Goal: Task Accomplishment & Management: Complete application form

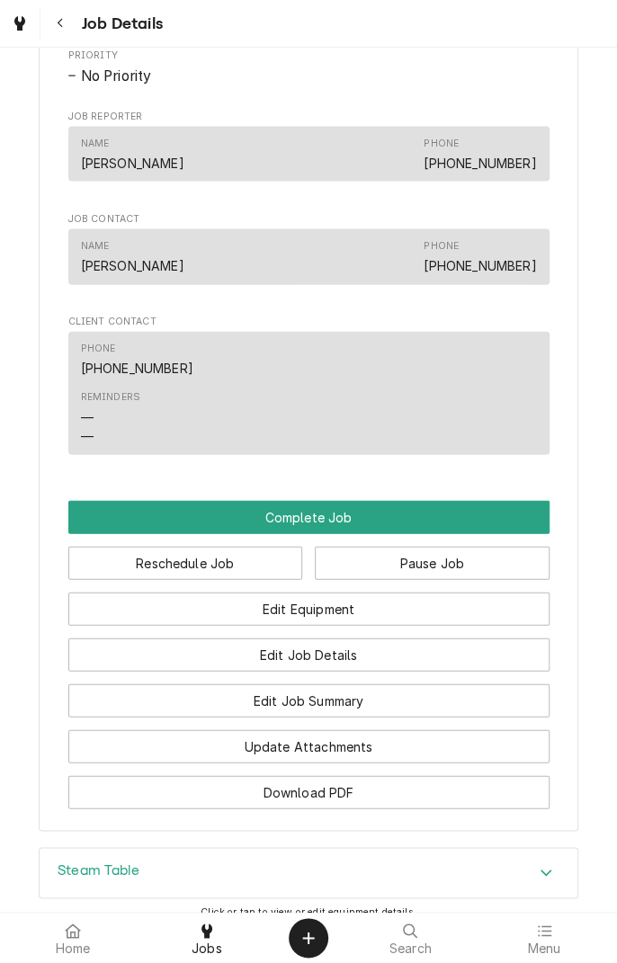
scroll to position [1117, 0]
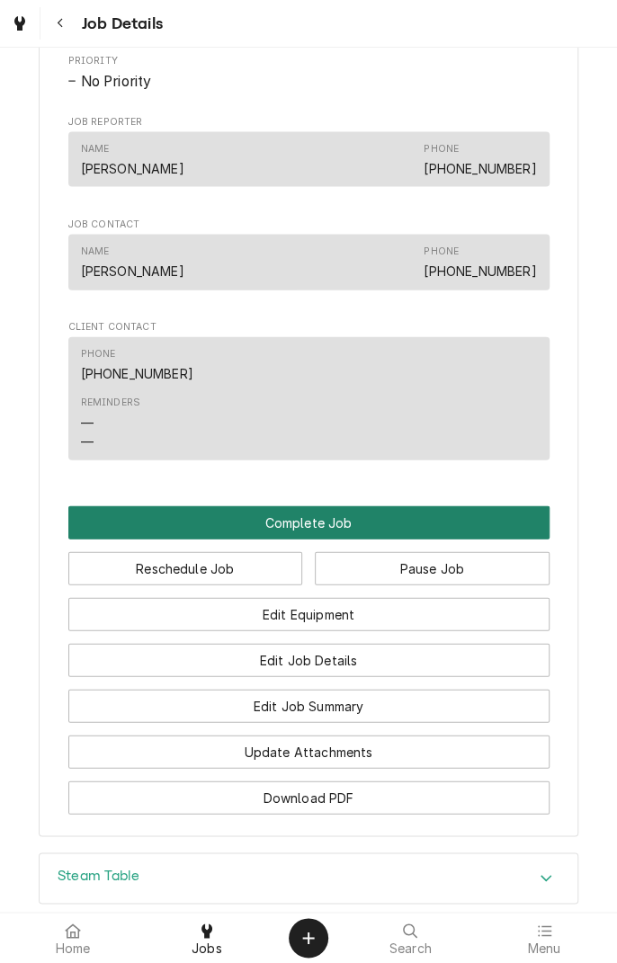
click at [407, 535] on button "Complete Job" at bounding box center [308, 522] width 481 height 33
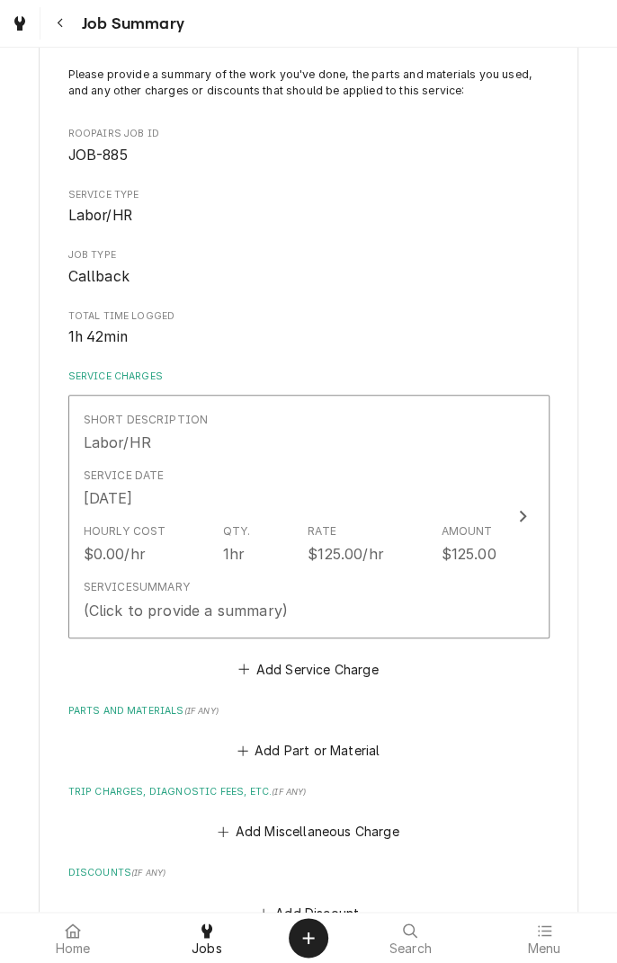
scroll to position [114, 0]
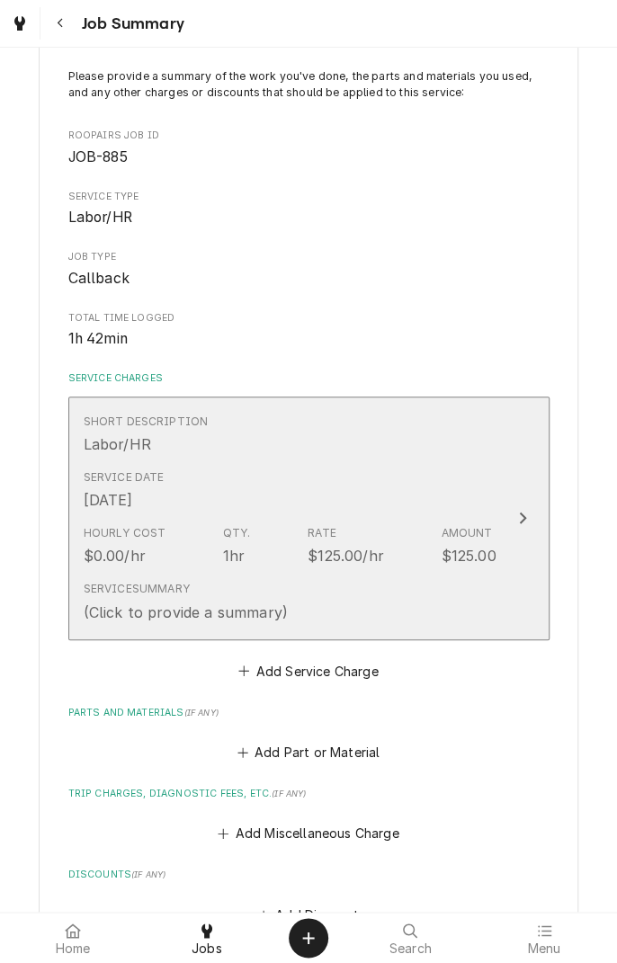
click at [391, 455] on div "Short Description Labor/HR" at bounding box center [290, 435] width 413 height 56
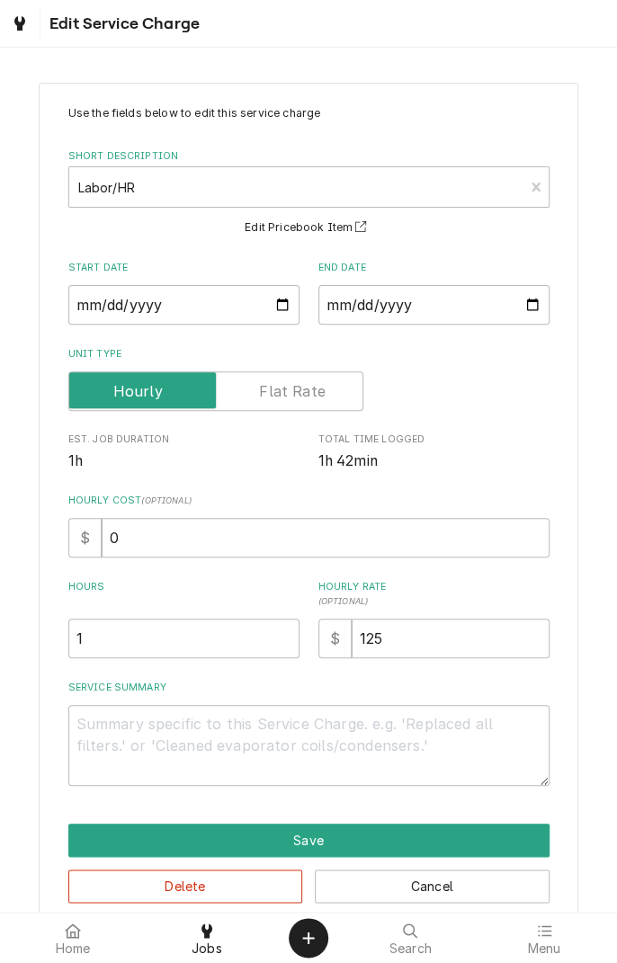
scroll to position [30, 0]
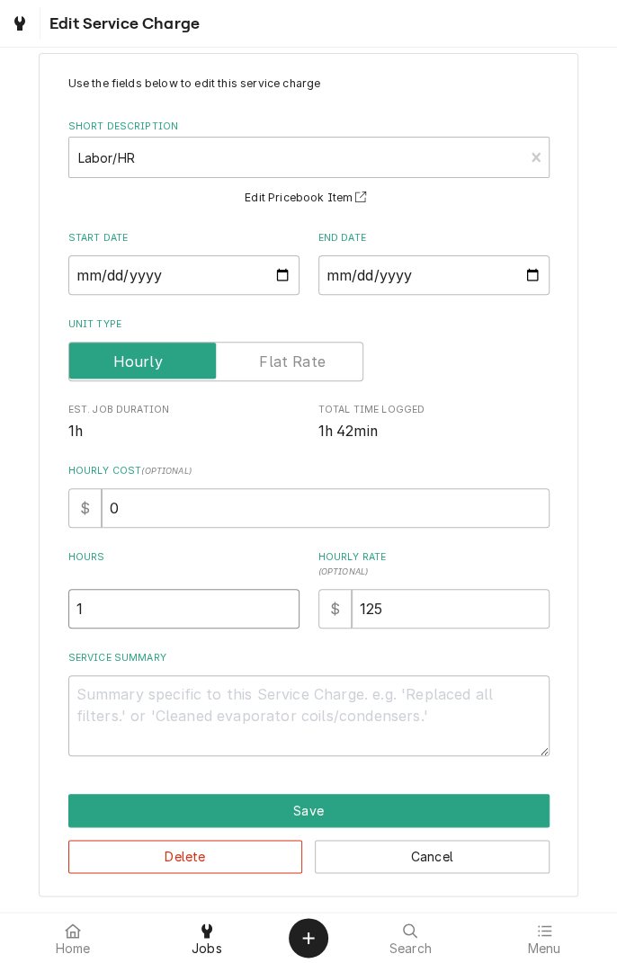
click at [163, 613] on input "1" at bounding box center [183, 609] width 231 height 40
type textarea "x"
type input "1.5"
type textarea "x"
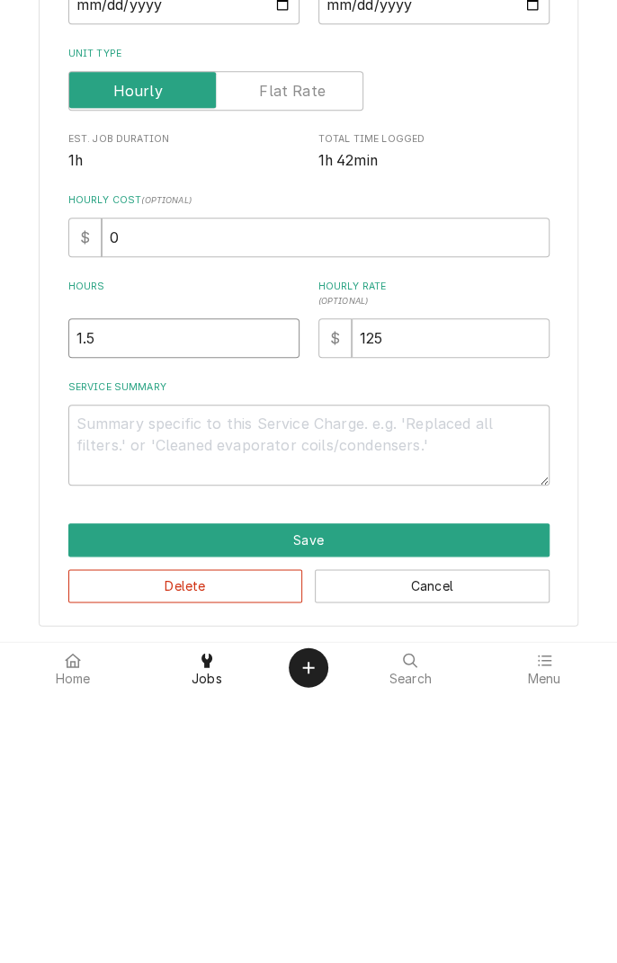
type input "1.5"
click at [329, 702] on textarea "Service Summary" at bounding box center [308, 716] width 481 height 81
type textarea "x"
type textarea "F"
type textarea "x"
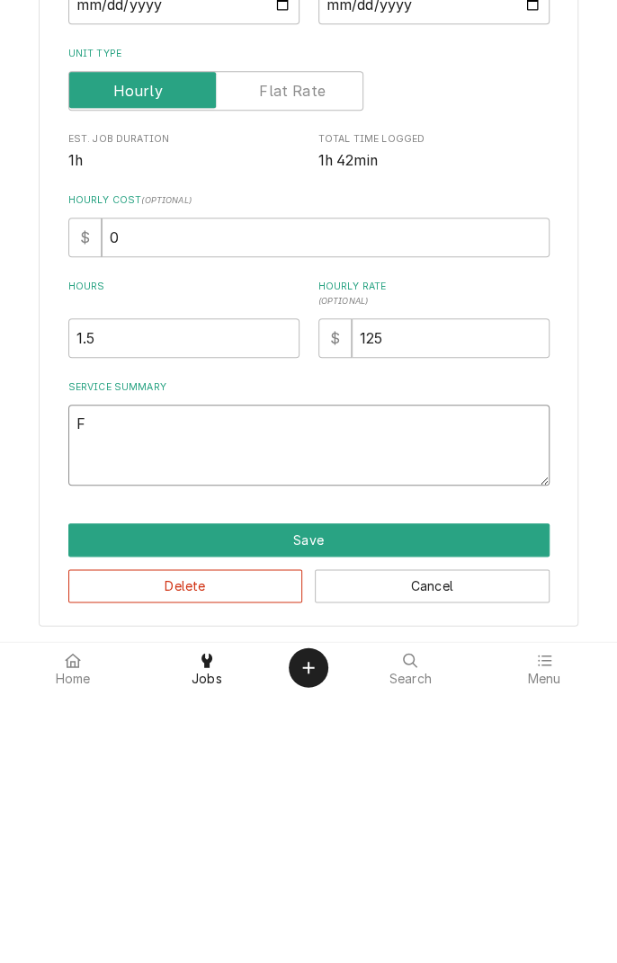
type textarea "Fo"
type textarea "x"
type textarea "Fou"
type textarea "x"
type textarea "Foun"
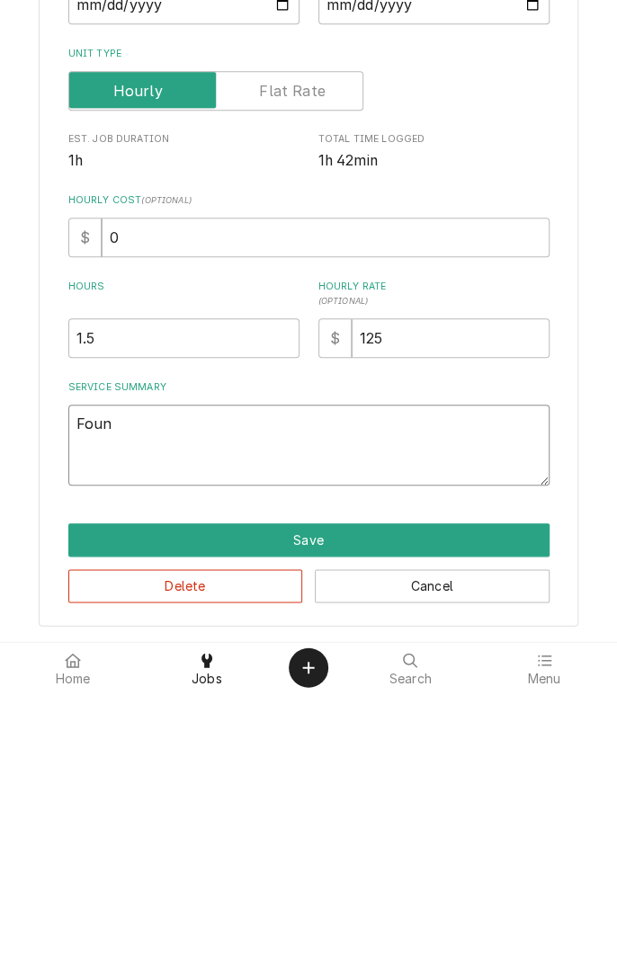
type textarea "x"
type textarea "Found"
type textarea "x"
type textarea "Found i"
type textarea "x"
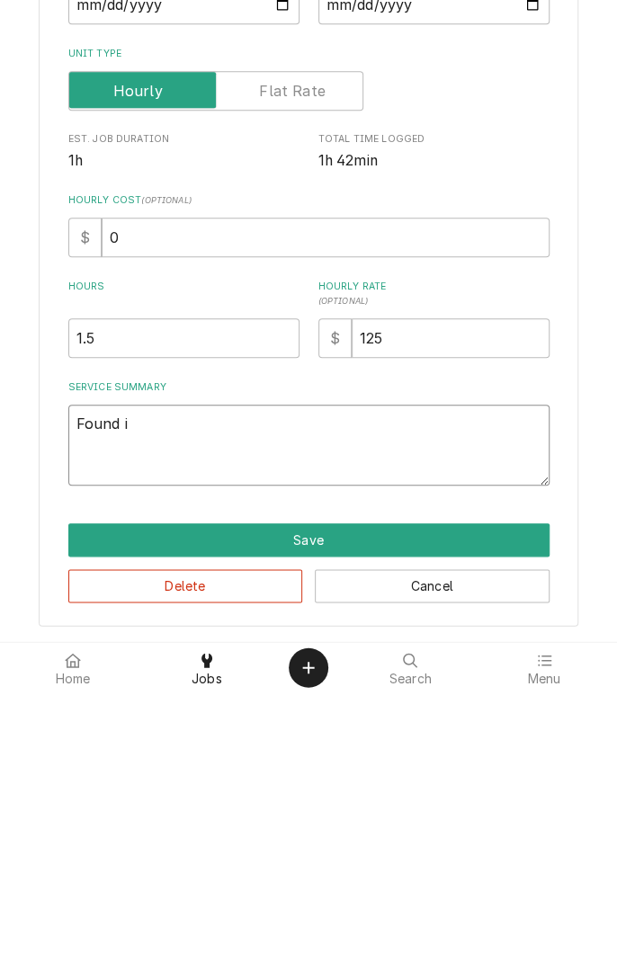
type textarea "Found in"
type textarea "x"
type textarea "Found inf"
type textarea "x"
type textarea "Found infinite"
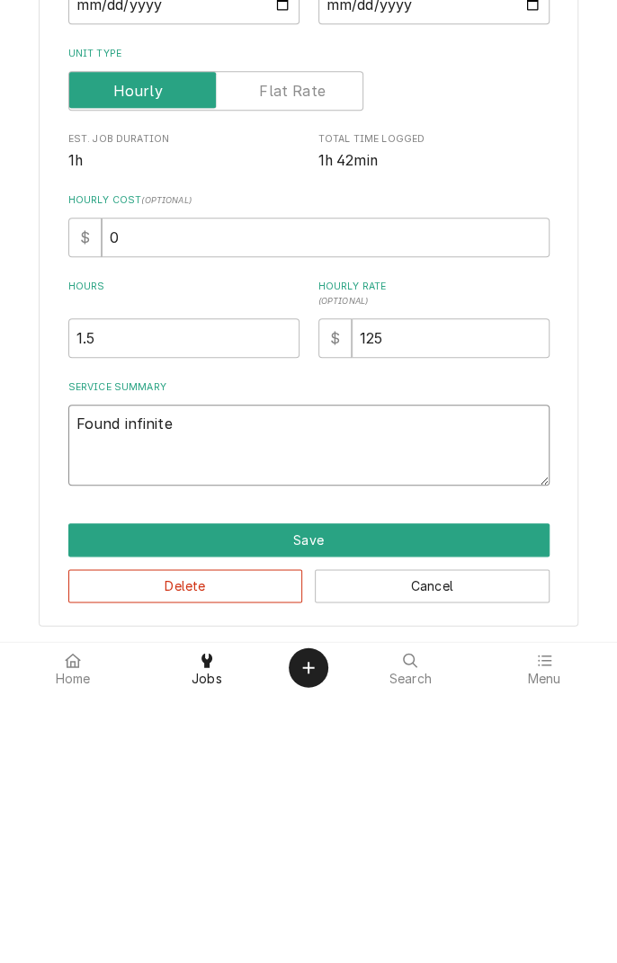
type textarea "x"
type textarea "Found infinite switches"
type textarea "x"
type textarea "Found infinite switches"
type textarea "x"
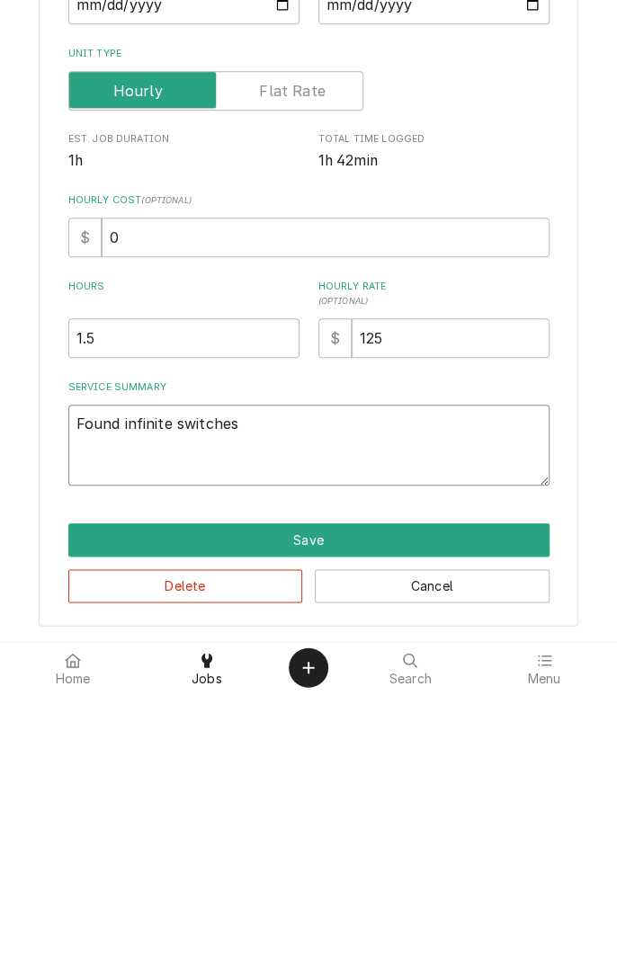
type textarea "Found infinite switche"
type textarea "x"
type textarea "Found infinite switch"
type textarea "x"
type textarea "Found infinite switch"
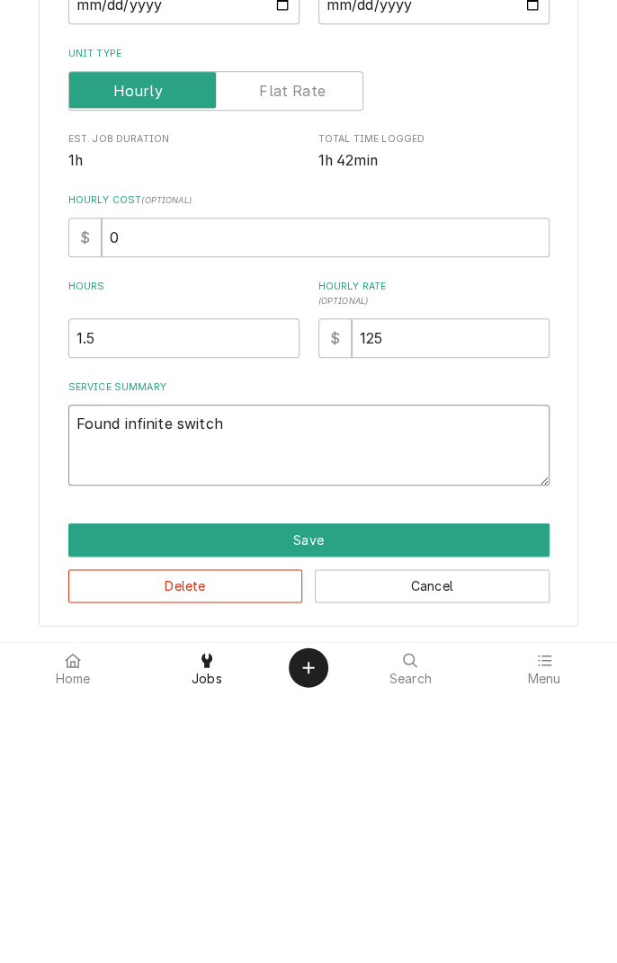
type textarea "x"
type textarea "Found infinite switch n"
type textarea "x"
type textarea "Found infinite switch no"
type textarea "x"
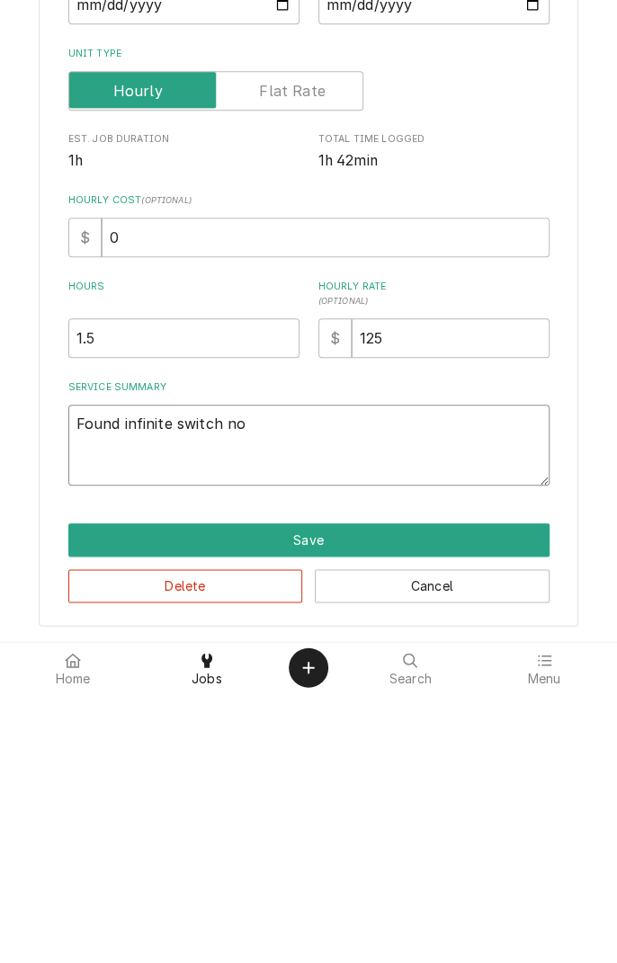
type textarea "Found infinite switch not"
type textarea "x"
type textarea "Found infinite switch not"
type textarea "x"
type textarea "Found infinite switch not p"
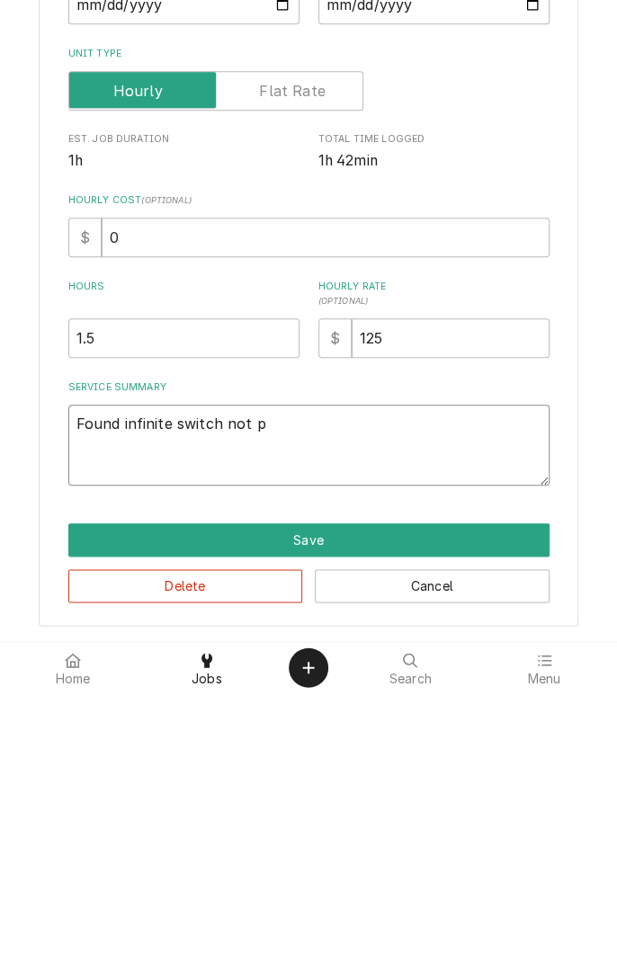
type textarea "x"
type textarea "Found infinite switch not pu"
type textarea "x"
type textarea "Found infinite switch not put"
type textarea "x"
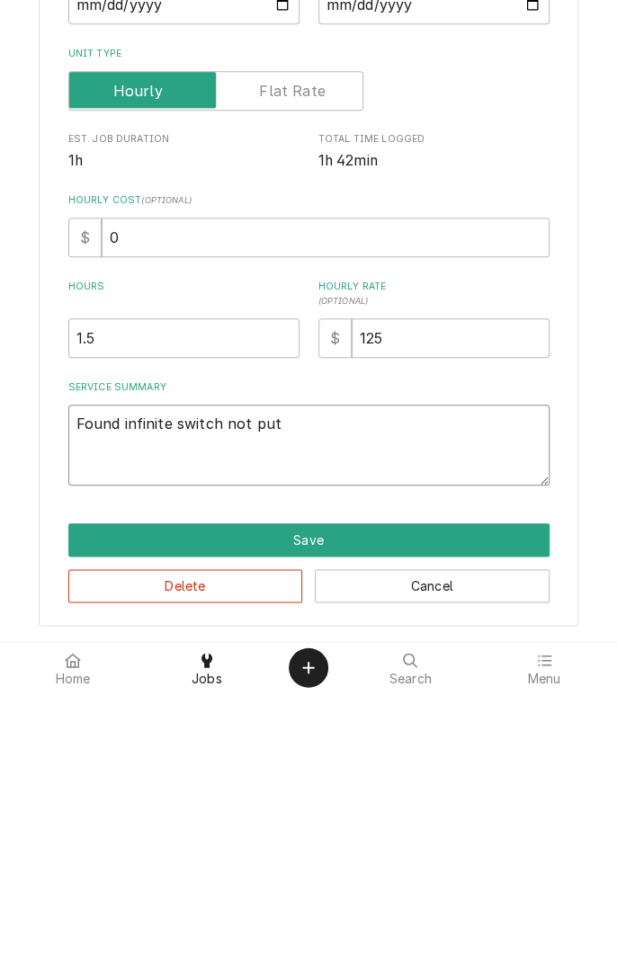
type textarea "Found infinite switch not putt"
type textarea "x"
type textarea "Found infinite switch not putting"
type textarea "x"
type textarea "Found infinite switch not putting o"
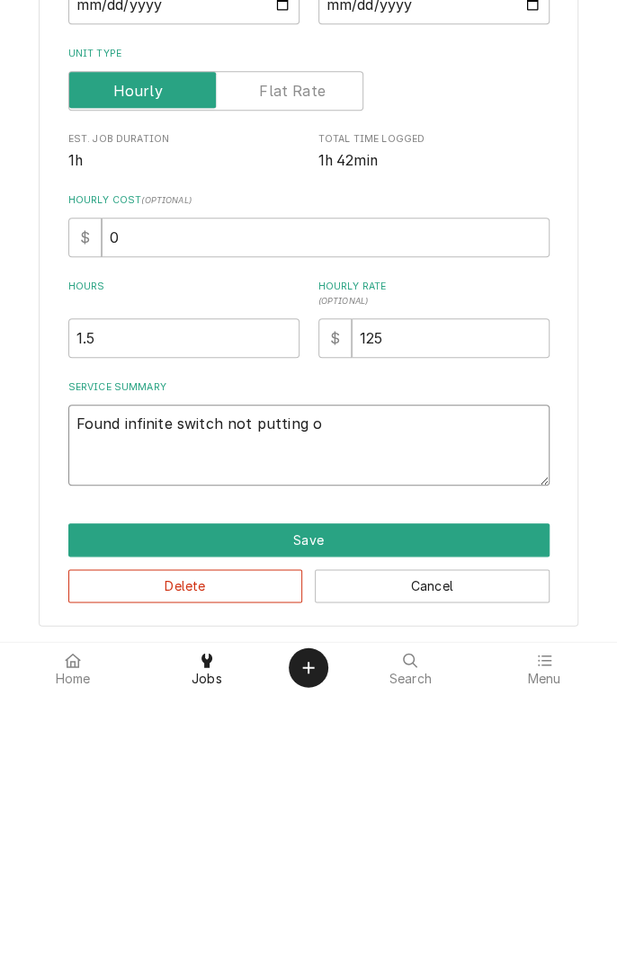
type textarea "x"
type textarea "Found infinite switch not putting ou"
type textarea "x"
type textarea "Found infinite switch not putting out"
type textarea "x"
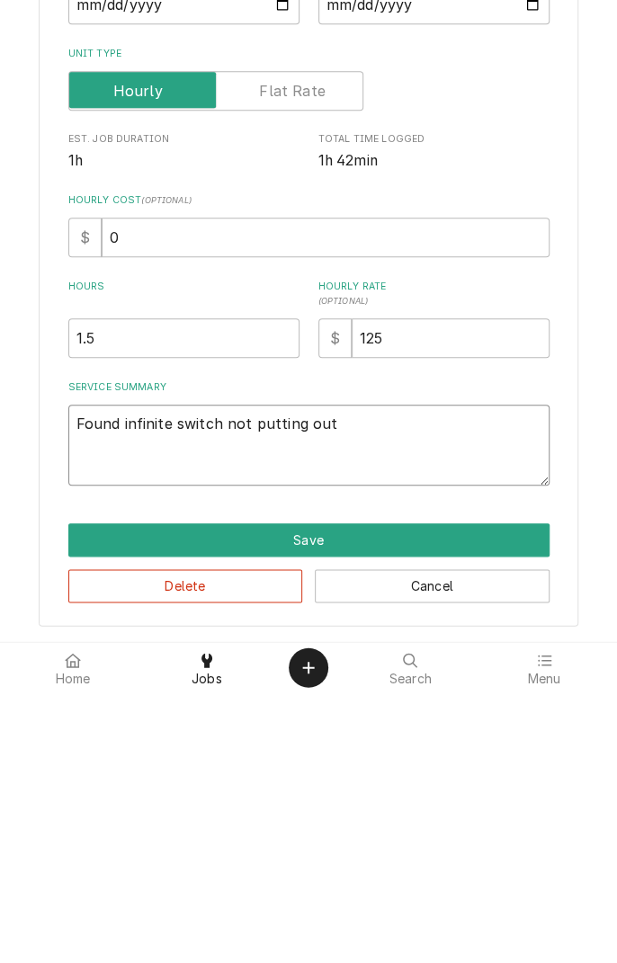
type textarea "Found infinite switch not putting out"
type textarea "x"
type textarea "Found infinite switch not putting out v"
type textarea "x"
type textarea "Found infinite switch not putting out vo"
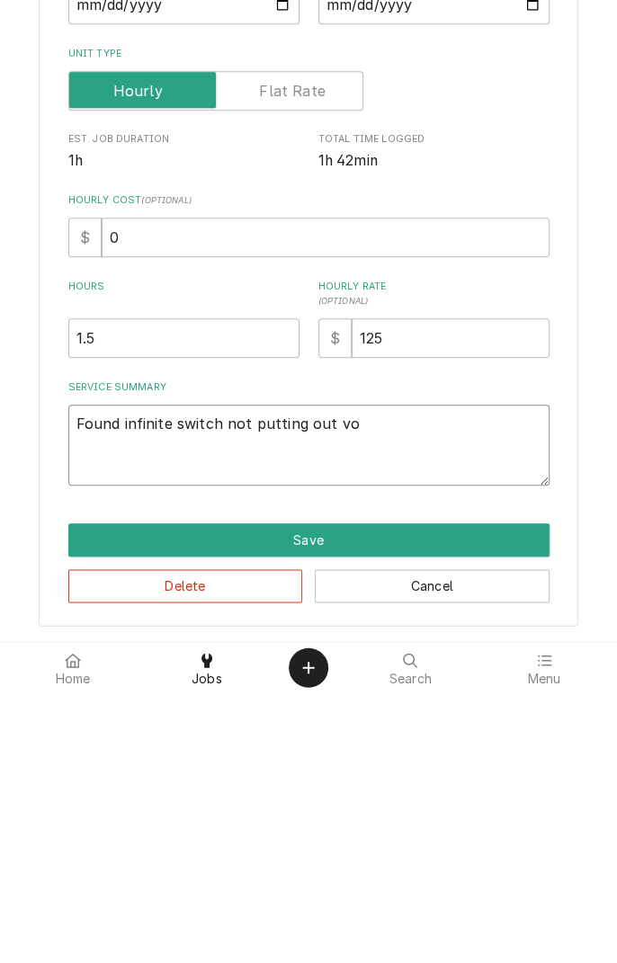
type textarea "x"
type textarea "Found infinite switch not putting out vol"
type textarea "x"
type textarea "Found infinite switch not putting out voltage"
type textarea "x"
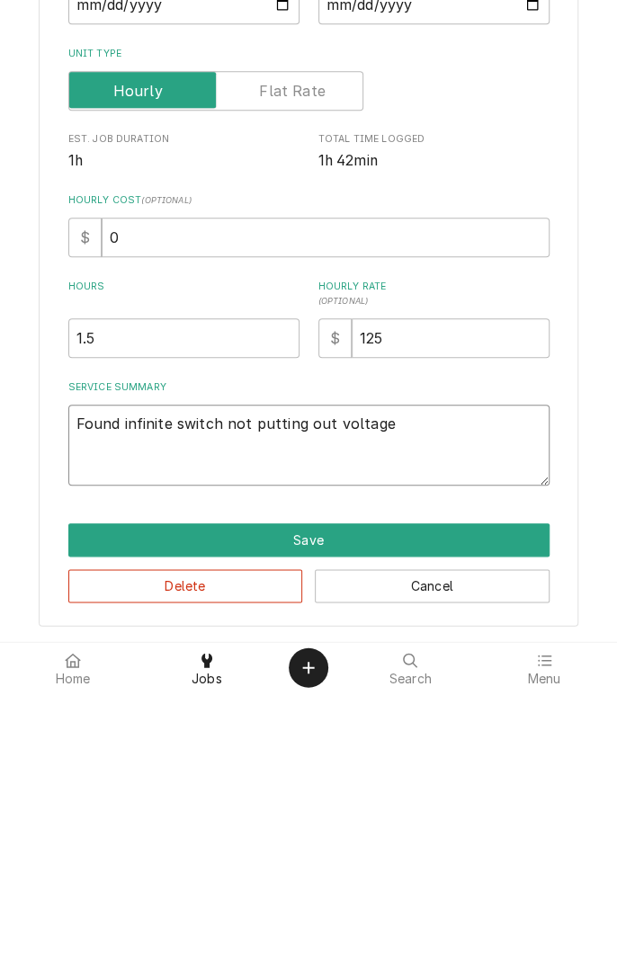
type textarea "Found infinite switch not putting out voltage h"
type textarea "x"
type textarea "Found infinite switch not putting out voltage ha"
type textarea "x"
type textarea "Found infinite switch not putting out voltage hav"
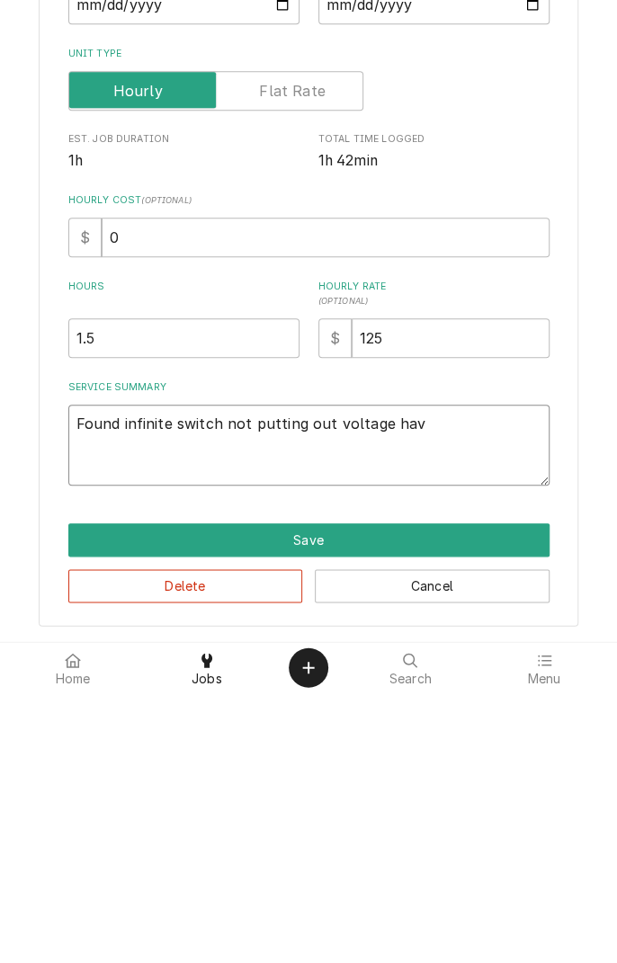
type textarea "x"
type textarea "Found infinite switch not putting out voltage having"
type textarea "x"
type textarea "Found infinite switch not putting out voltage having 2"
type textarea "x"
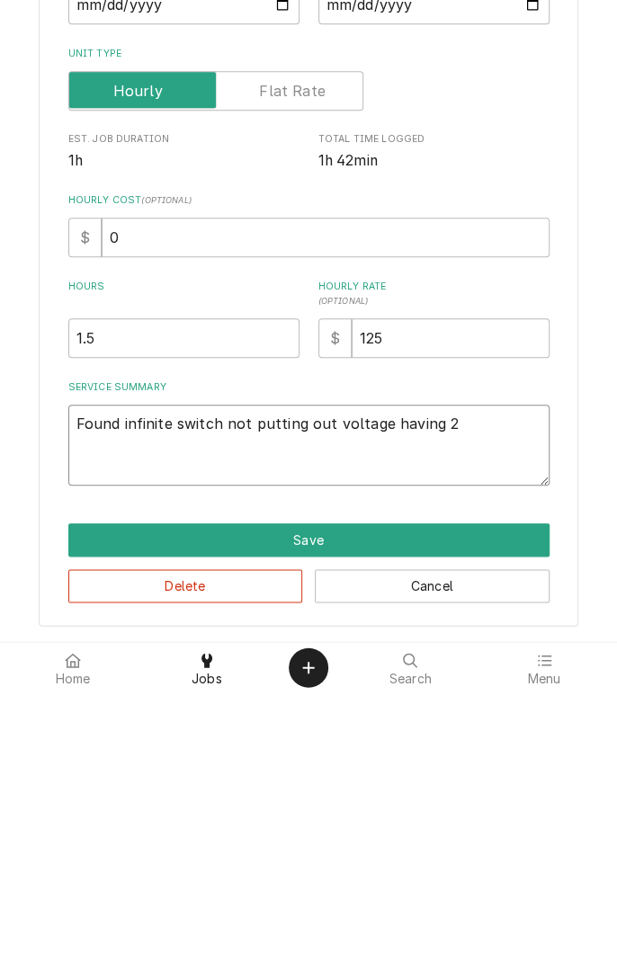
type textarea "Found infinite switch not putting out voltage having 24"
type textarea "x"
type textarea "Found infinite switch not putting out voltage having 240"
type textarea "x"
type textarea "Found infinite switch not putting out voltage having 240"
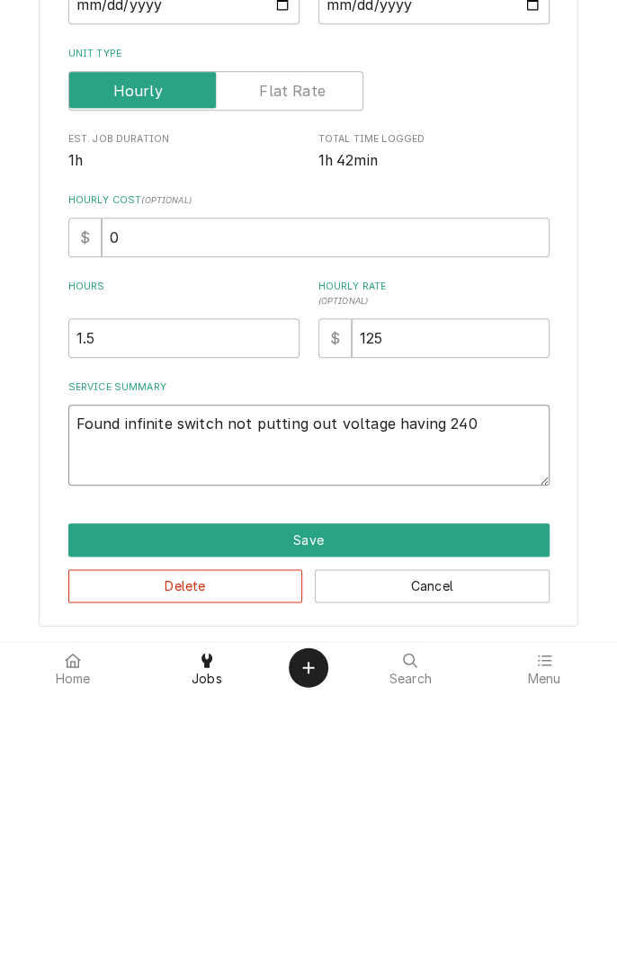
type textarea "x"
type textarea "Found infinite switch not putting out voltage having 240 c"
type textarea "x"
type textarea "Found infinite switch not putting out voltage having 240 co"
type textarea "x"
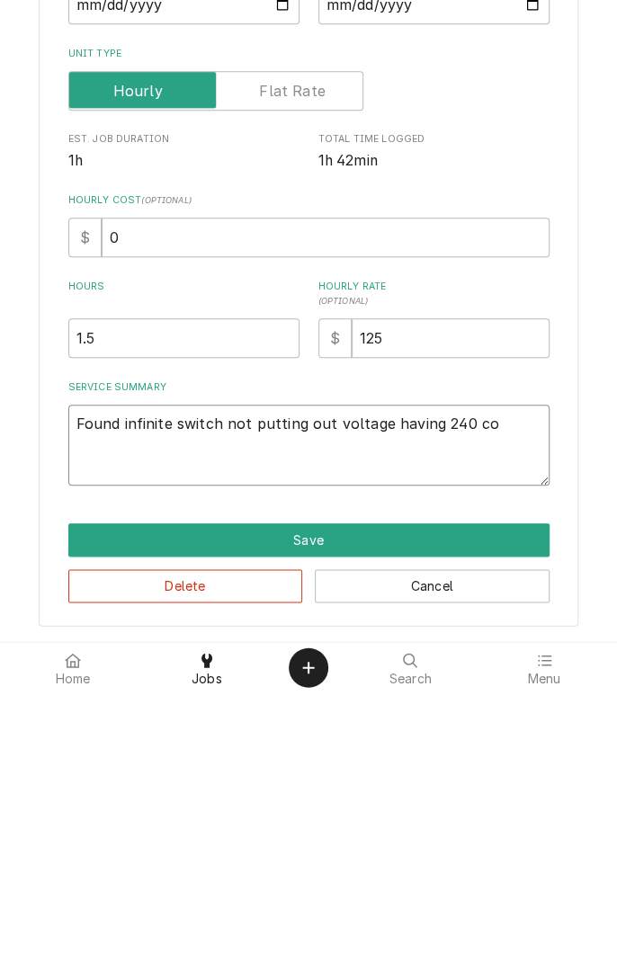
type textarea "Found infinite switch not putting out voltage having 240 com"
type textarea "x"
type textarea "Found infinite switch not putting out voltage having 240 comi"
type textarea "x"
type textarea "Found infinite switch not putting out voltage having 240 coming"
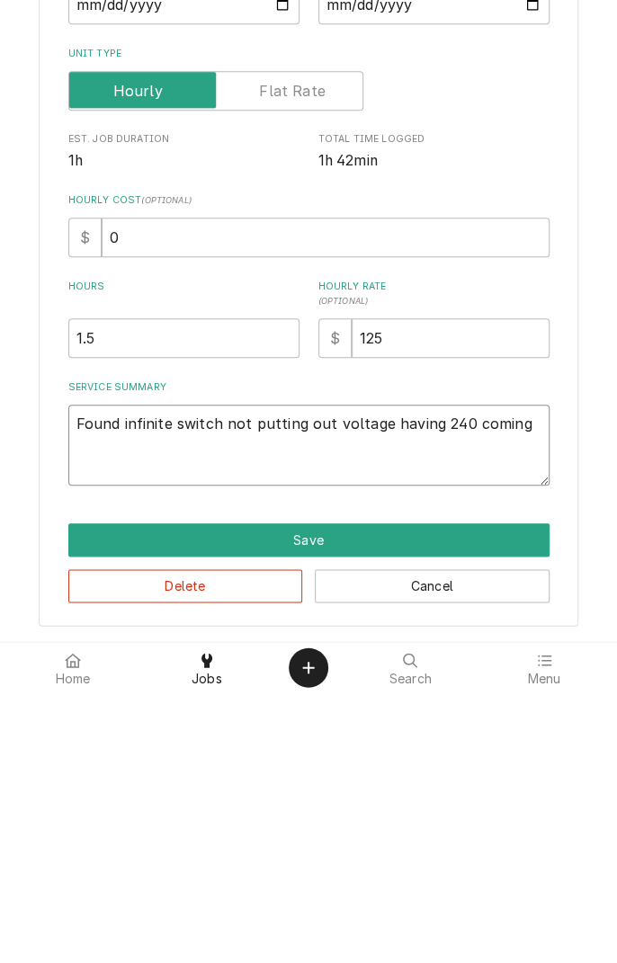
type textarea "x"
type textarea "Found infinite switch not putting out voltage having 240 coming i"
type textarea "x"
type textarea "Found infinite switch not putting out voltage having 240 coming in"
type textarea "x"
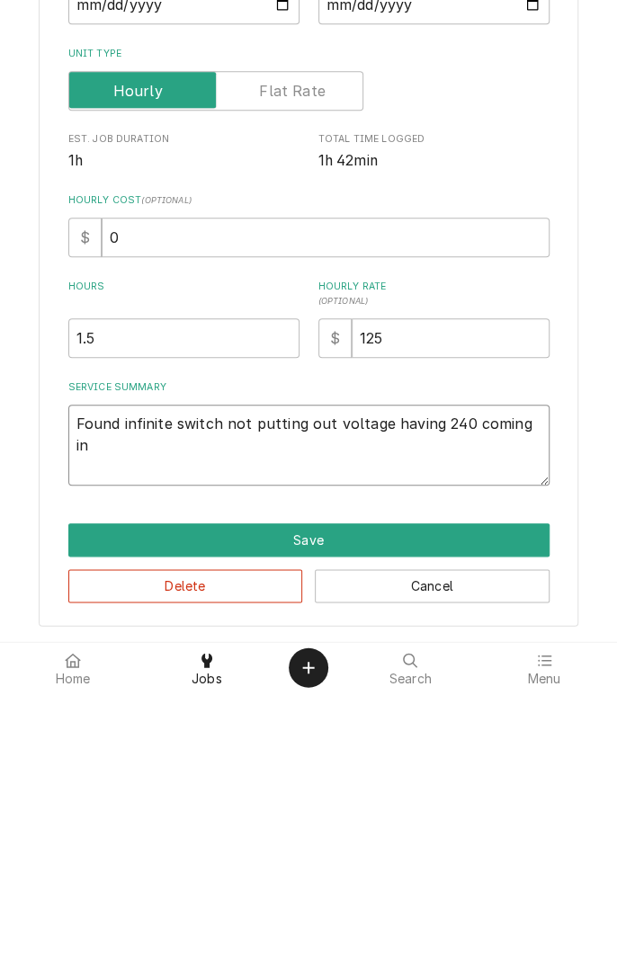
type textarea "Found infinite switch not putting out voltage having 240 coming in"
type textarea "x"
type textarea "Found infinite switch not putting out voltage having 240 coming in c"
type textarea "x"
type textarea "Found infinite switch not putting out voltage having 240 coming in ch"
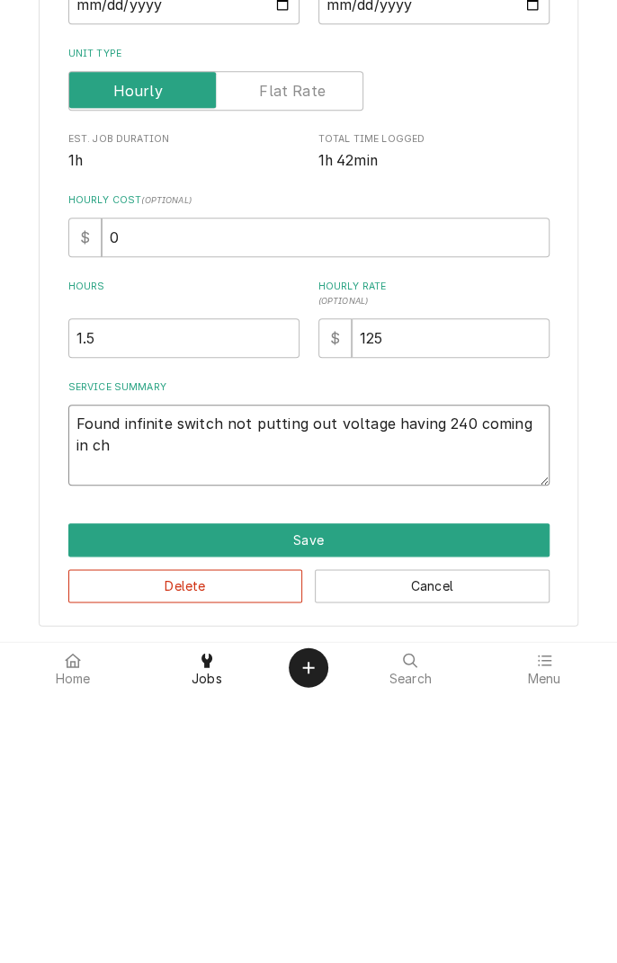
type textarea "x"
type textarea "Found infinite switch not putting out voltage having 240 coming in cha"
type textarea "x"
type textarea "Found infinite switch not putting out voltage having 240 coming in chan"
type textarea "x"
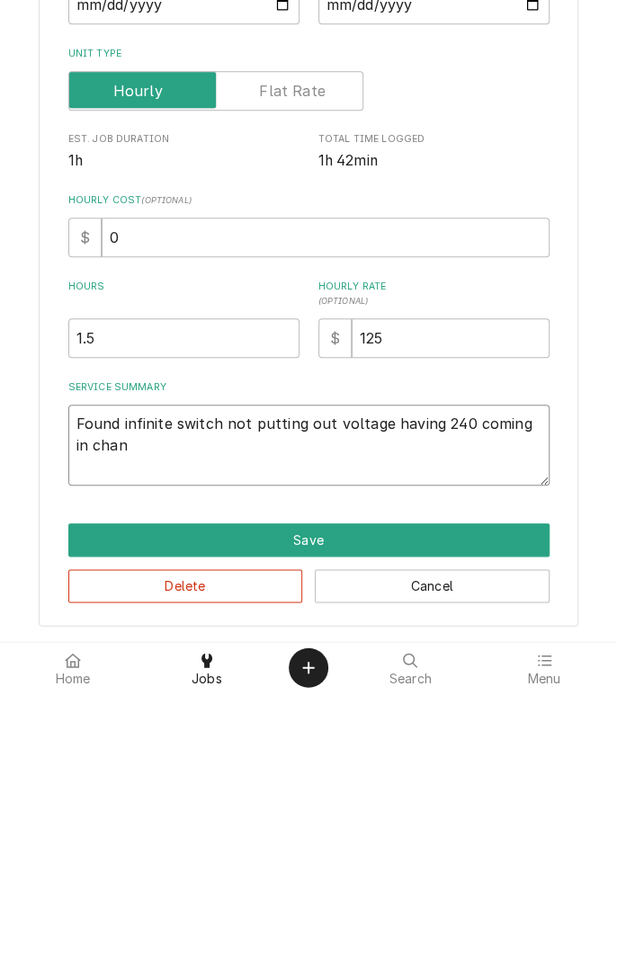
type textarea "Found infinite switch not putting out voltage having 240 coming in chang"
type textarea "x"
type textarea "Found infinite switch not putting out voltage having 240 coming in change"
type textarea "x"
type textarea "Found infinite switch not putting out voltage having 240 coming in changed"
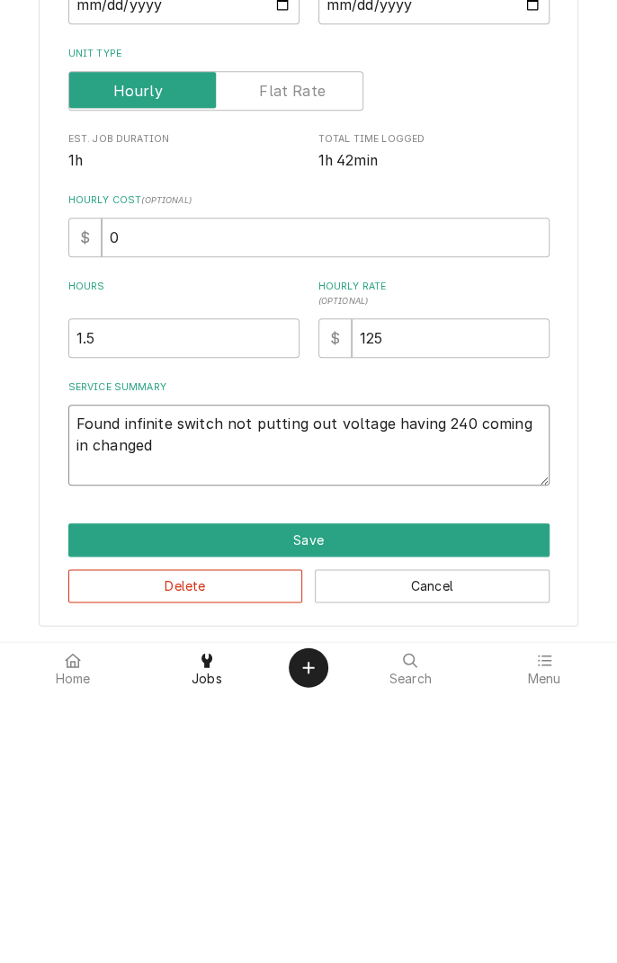
type textarea "x"
type textarea "Found infinite switch not putting out voltage having 240 coming in changed"
type textarea "x"
type textarea "Found infinite switch not putting out voltage having 240 coming in changed s"
type textarea "x"
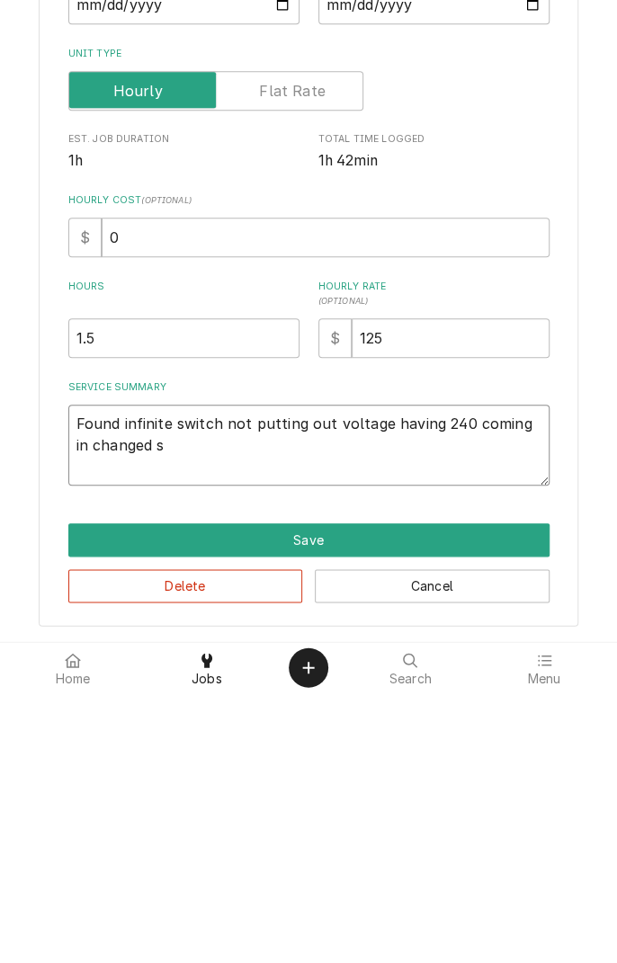
type textarea "Found infinite switch not putting out voltage having 240 coming in changed sw"
type textarea "x"
type textarea "Found infinite switch not putting out voltage having 240 coming in changed swi"
type textarea "x"
type textarea "Found infinite switch not putting out voltage having 240 coming in changed swit…"
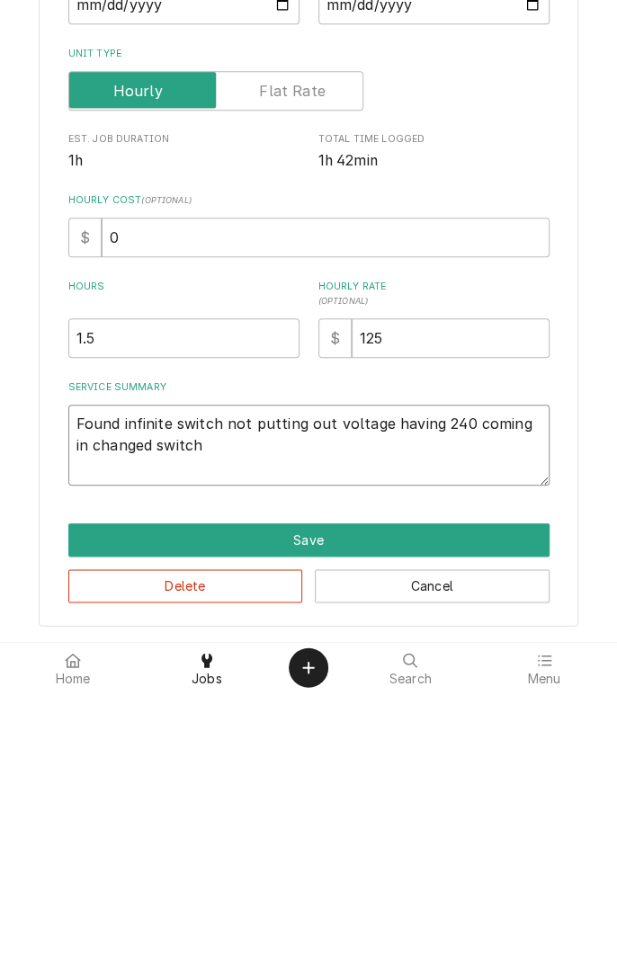
type textarea "x"
type textarea "Found infinite switch not putting out voltage having 240 coming in changed swit…"
type textarea "x"
type textarea "Found infinite switch not putting out voltage having 240 coming in changed swit…"
type textarea "x"
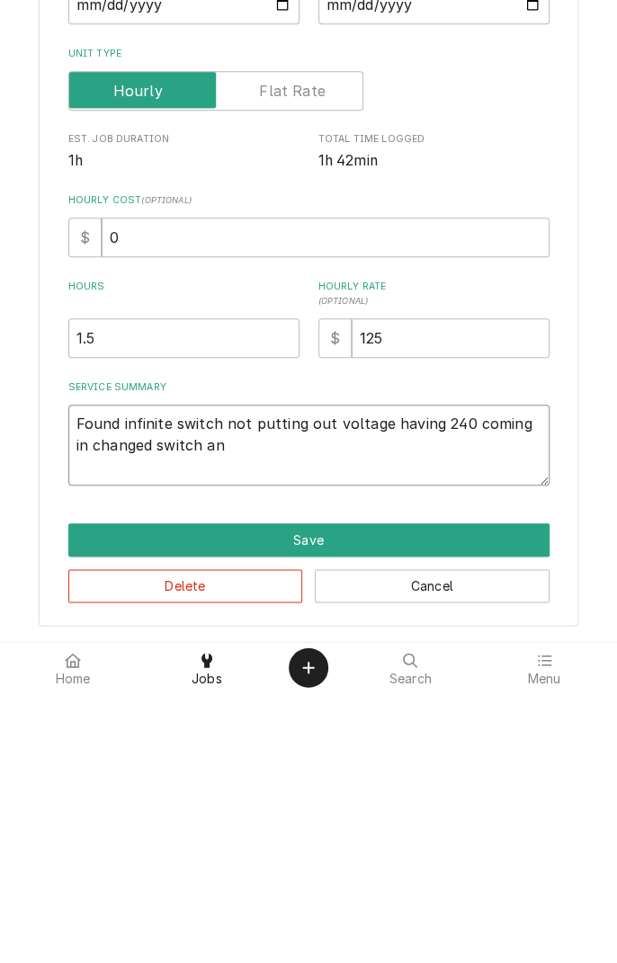
type textarea "Found infinite switch not putting out voltage having 240 coming in changed swit…"
type textarea "x"
type textarea "Found infinite switch not putting out voltage having 240 coming in changed swit…"
type textarea "x"
type textarea "Found infinite switch not putting out voltage having 240 coming in changed swit…"
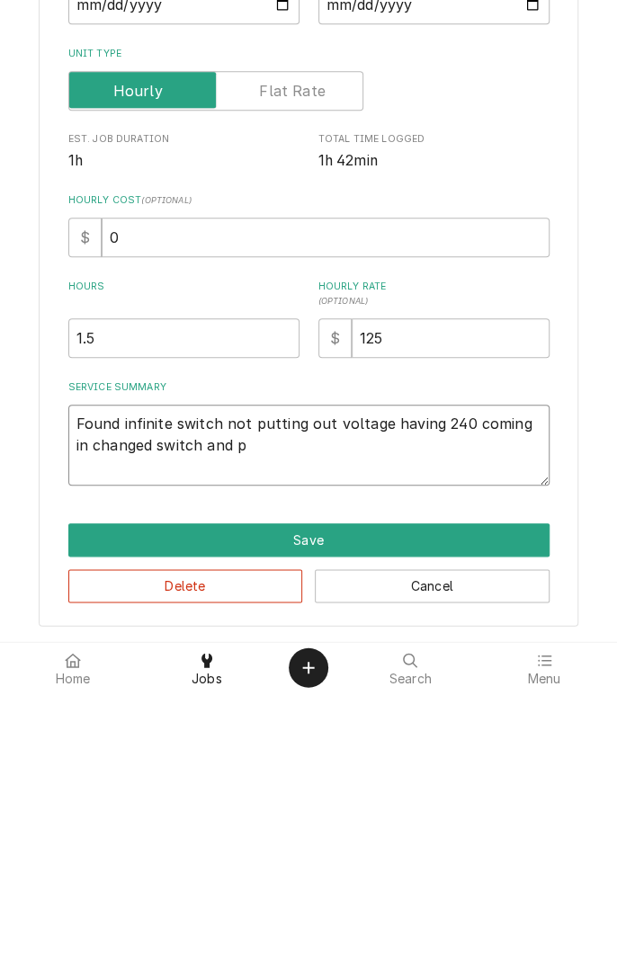
type textarea "x"
type textarea "Found infinite switch not putting out voltage having 240 coming in changed swit…"
type textarea "x"
type textarea "Found infinite switch not putting out voltage having 240 coming in changed swit…"
type textarea "x"
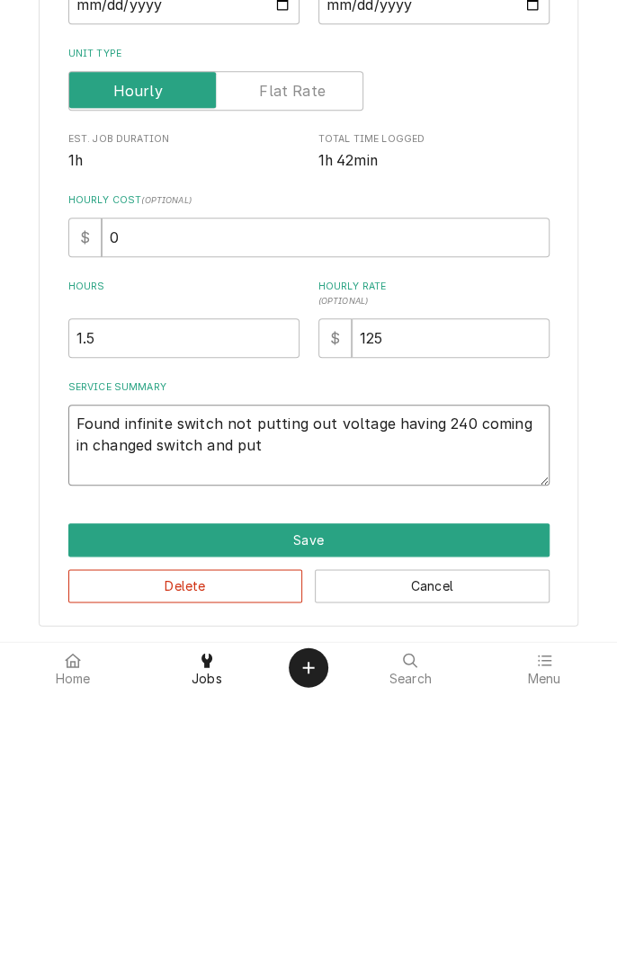
type textarea "Found infinite switch not putting out voltage having 240 coming in changed swit…"
type textarea "x"
type textarea "Found infinite switch not putting out voltage having 240 coming in changed swit…"
type textarea "x"
type textarea "Found infinite switch not putting out voltage having 240 coming in changed swit…"
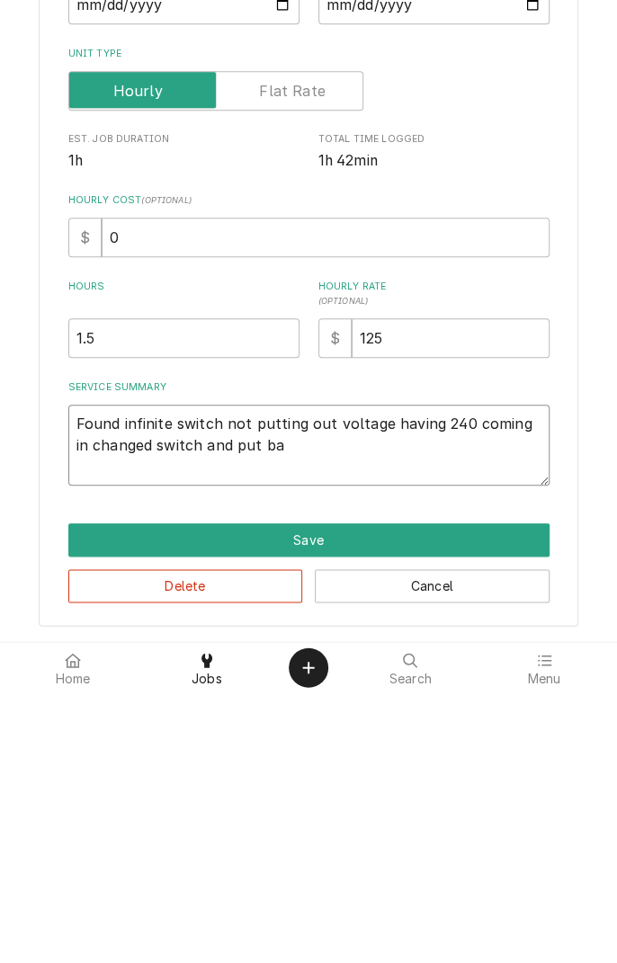
type textarea "x"
type textarea "Found infinite switch not putting out voltage having 240 coming in changed swit…"
type textarea "x"
type textarea "Found infinite switch not putting out voltage having 240 coming in changed swit…"
type textarea "x"
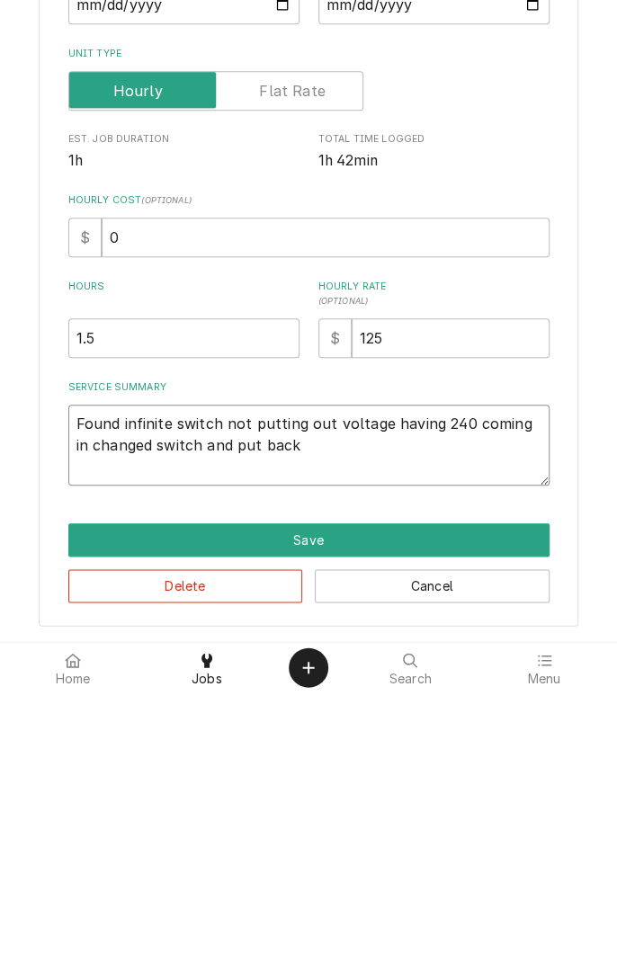
type textarea "Found infinite switch not putting out voltage having 240 coming in changed swit…"
type textarea "x"
type textarea "Found infinite switch not putting out voltage having 240 coming in changed swit…"
type textarea "x"
type textarea "Found infinite switch not putting out voltage having 240 coming in changed swit…"
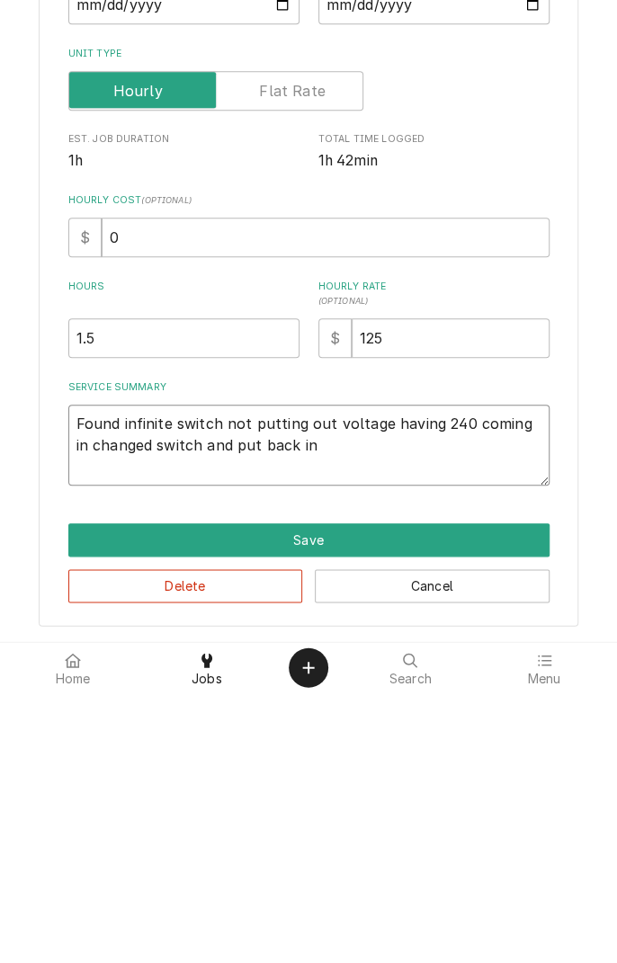
type textarea "x"
type textarea "Found infinite switch not putting out voltage having 240 coming in changed swit…"
type textarea "x"
type textarea "Found infinite switch not putting out voltage having 240 coming in changed swit…"
type textarea "x"
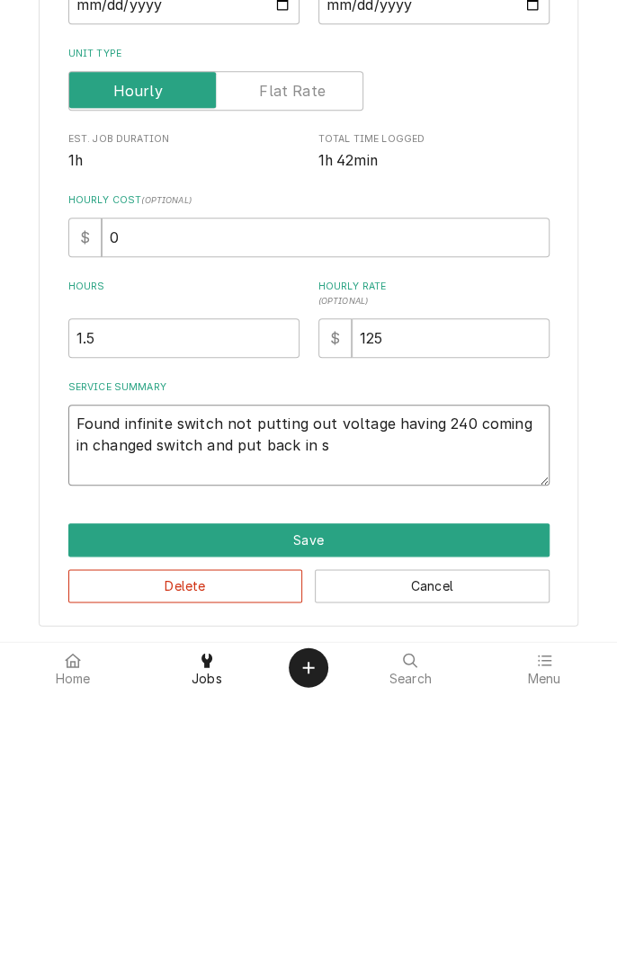
type textarea "Found infinite switch not putting out voltage having 240 coming in changed swit…"
type textarea "x"
type textarea "Found infinite switch not putting out voltage having 240 coming in changed swit…"
type textarea "x"
type textarea "Found infinite switch not putting out voltage having 240 coming in changed swit…"
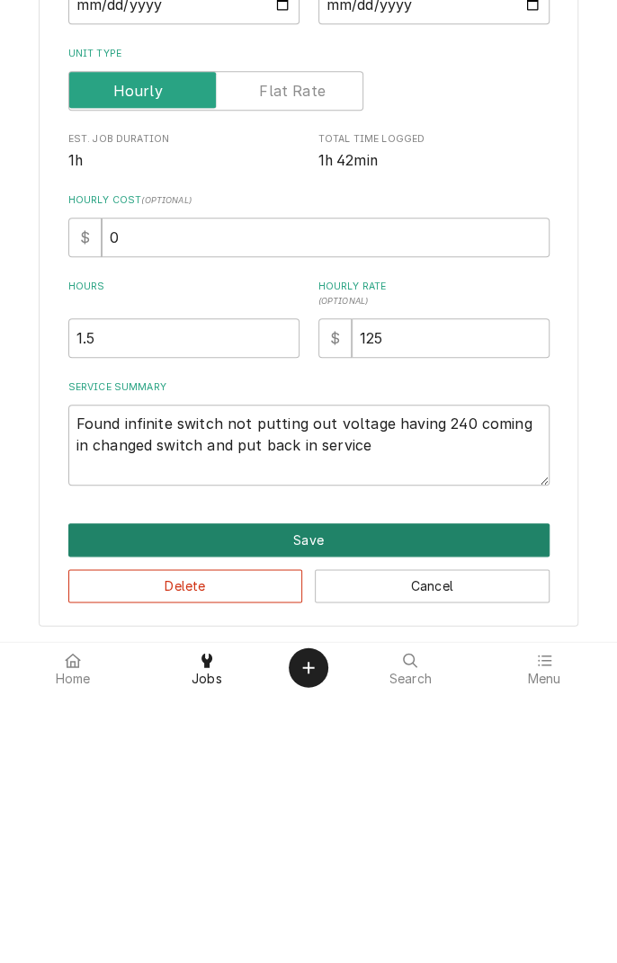
click at [364, 800] on button "Save" at bounding box center [308, 810] width 481 height 33
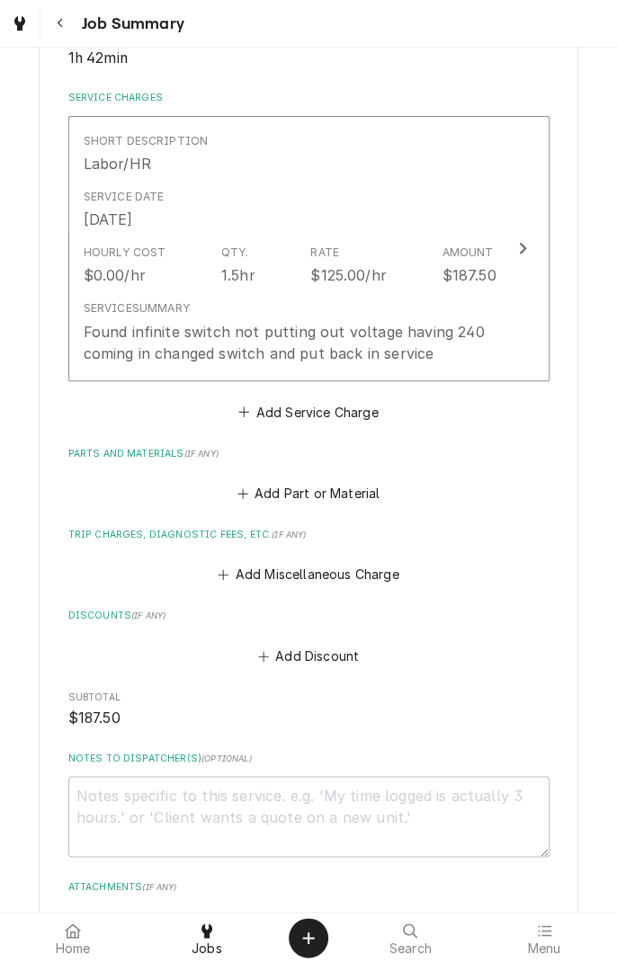
scroll to position [389, 0]
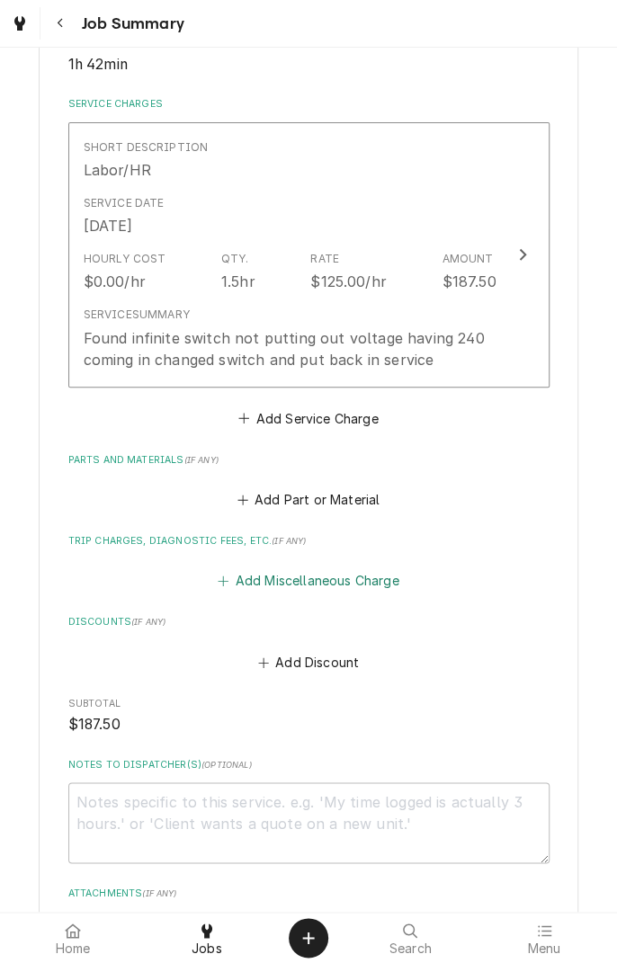
click at [342, 579] on button "Add Miscellaneous Charge" at bounding box center [308, 581] width 187 height 25
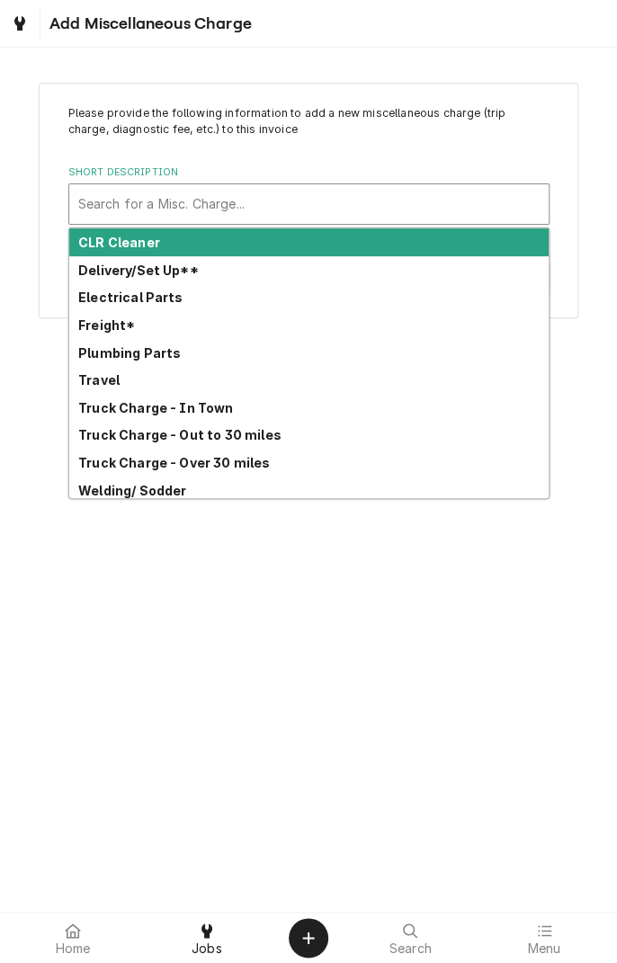
click at [214, 405] on strong "Truck Charge - In Town" at bounding box center [156, 407] width 156 height 15
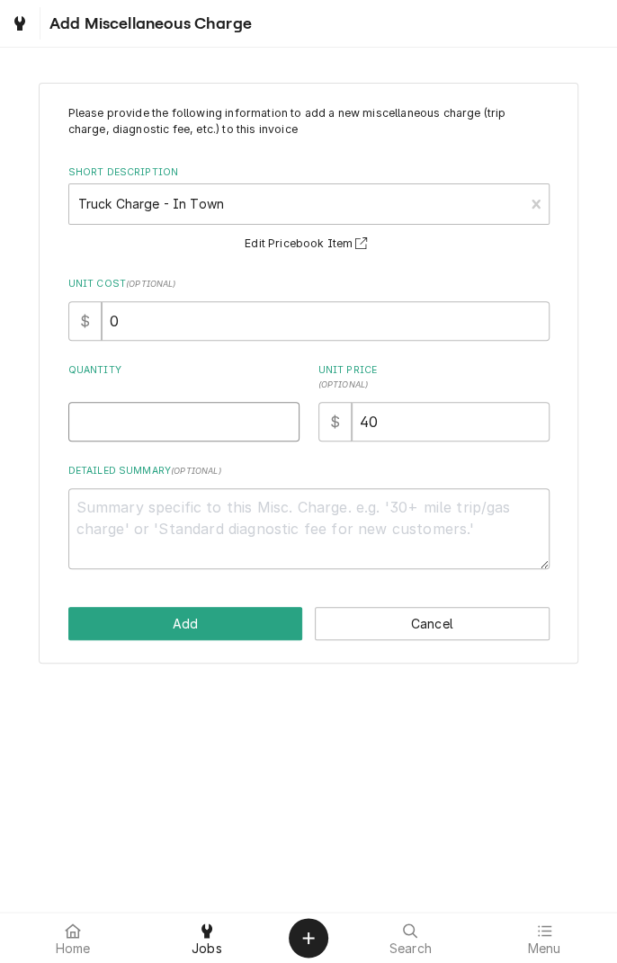
click at [209, 425] on input "Quantity" at bounding box center [183, 422] width 231 height 40
type textarea "x"
type input "1"
type textarea "x"
type input "1"
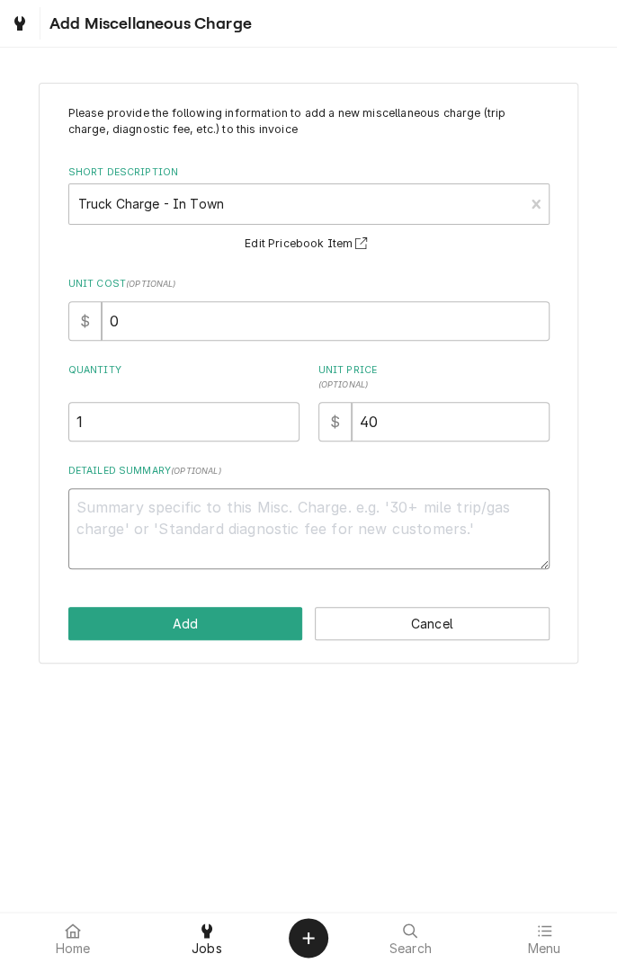
click at [255, 516] on textarea "Detailed Summary ( optional )" at bounding box center [308, 528] width 481 height 81
type textarea "x"
type textarea "T"
type textarea "x"
type textarea "Tr"
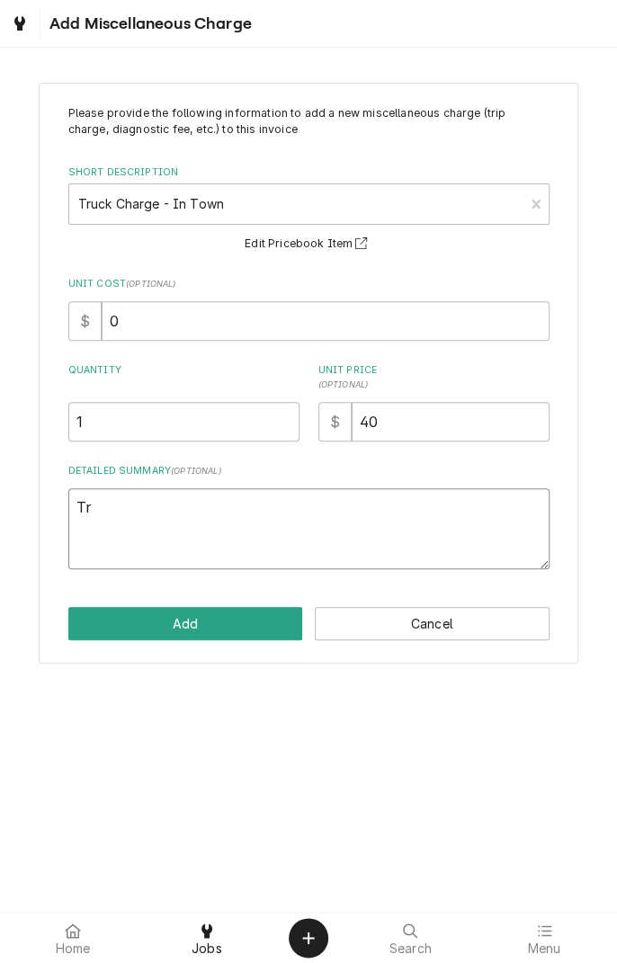
type textarea "x"
type textarea "Tru"
type textarea "x"
type textarea "Truck"
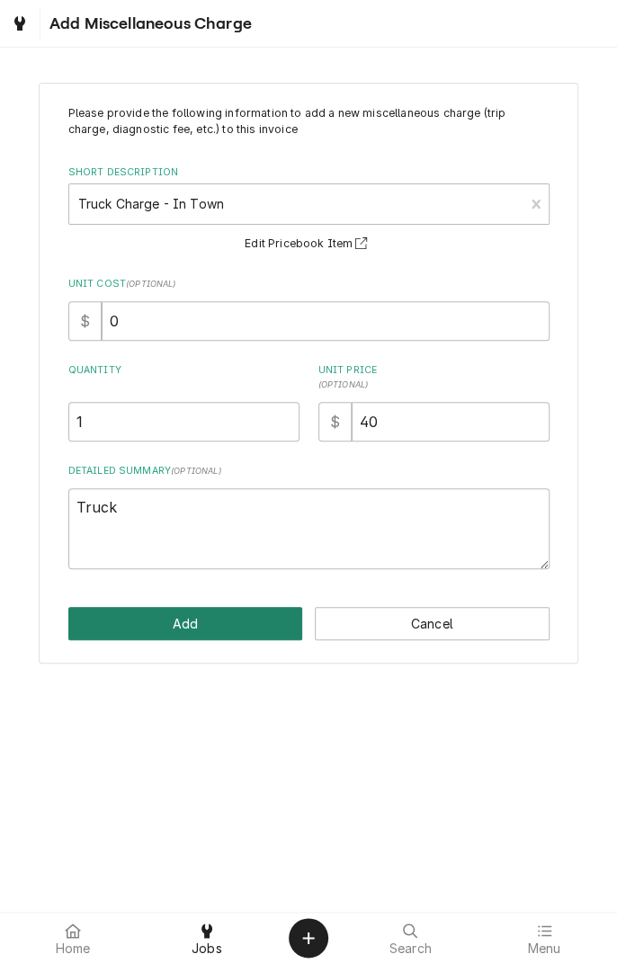
click at [222, 619] on button "Add" at bounding box center [185, 623] width 235 height 33
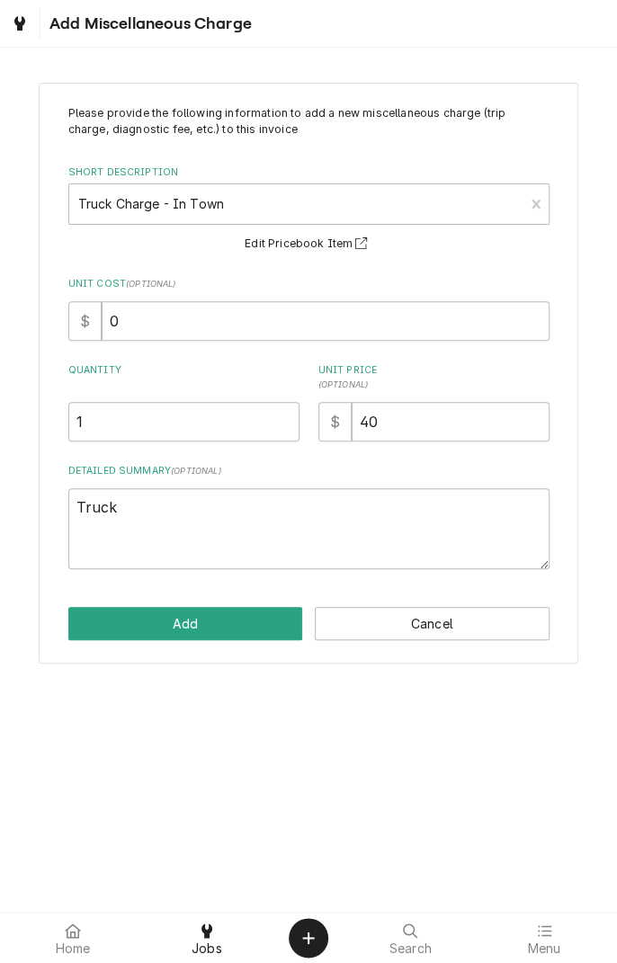
type textarea "x"
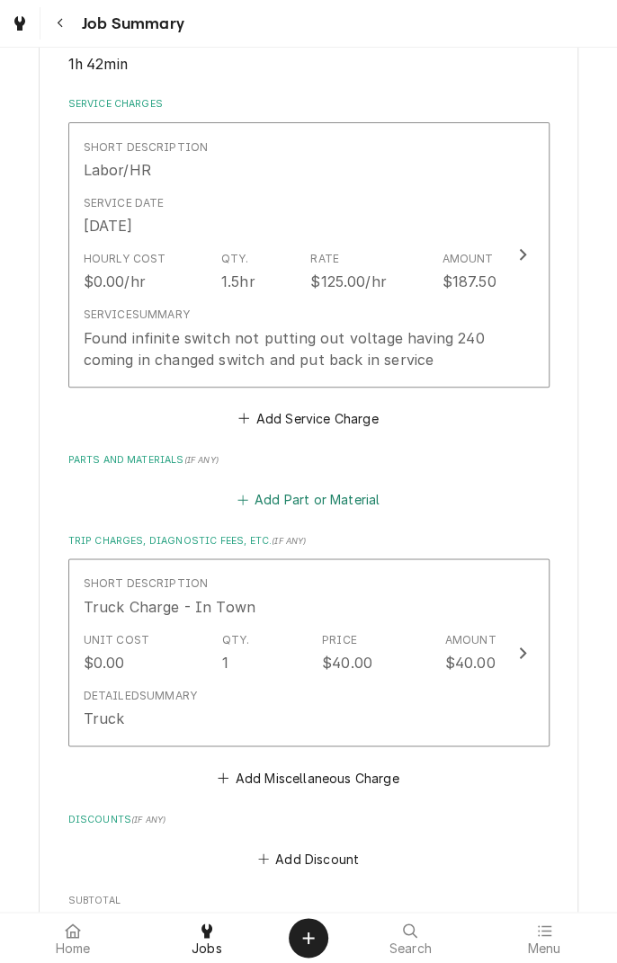
click at [358, 501] on button "Add Part or Material" at bounding box center [308, 500] width 148 height 25
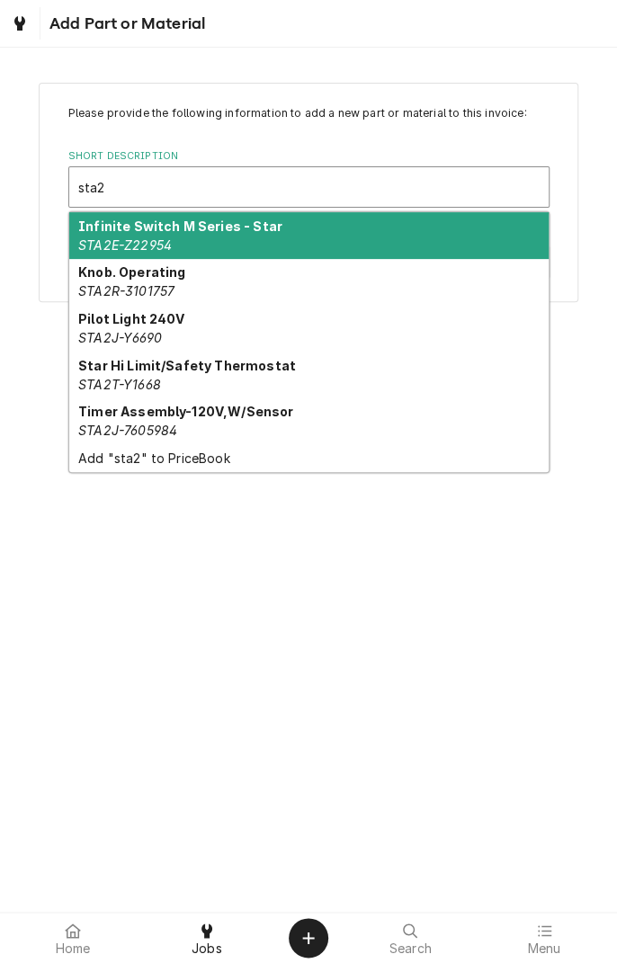
click at [426, 232] on div "Infinite Switch M Series - Star STA2E-Z22954" at bounding box center [308, 235] width 479 height 47
type input "sta2"
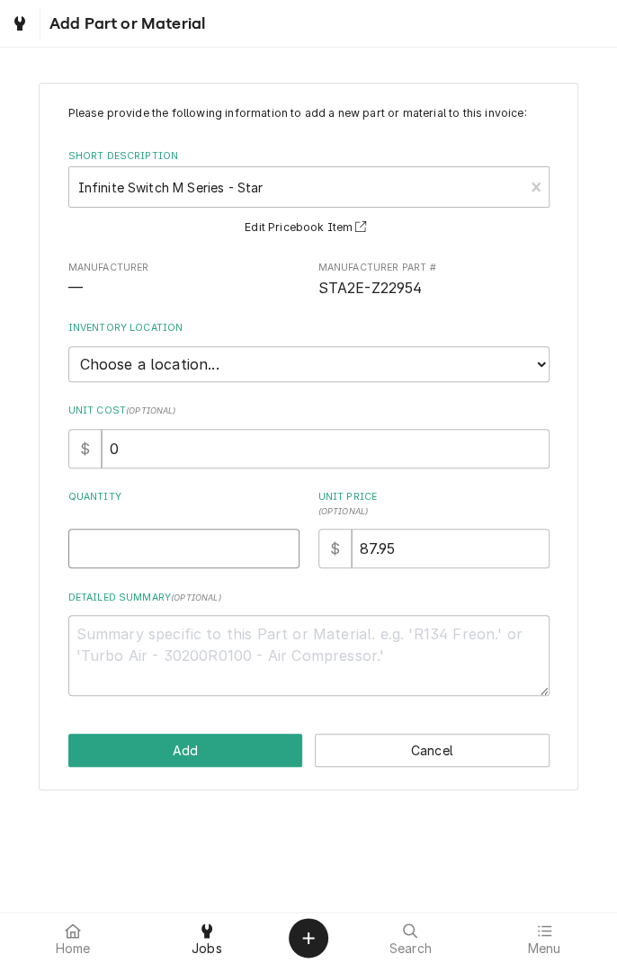
click at [156, 548] on input "Quantity" at bounding box center [183, 549] width 231 height 40
type textarea "x"
type input "1"
type textarea "x"
type input "1"
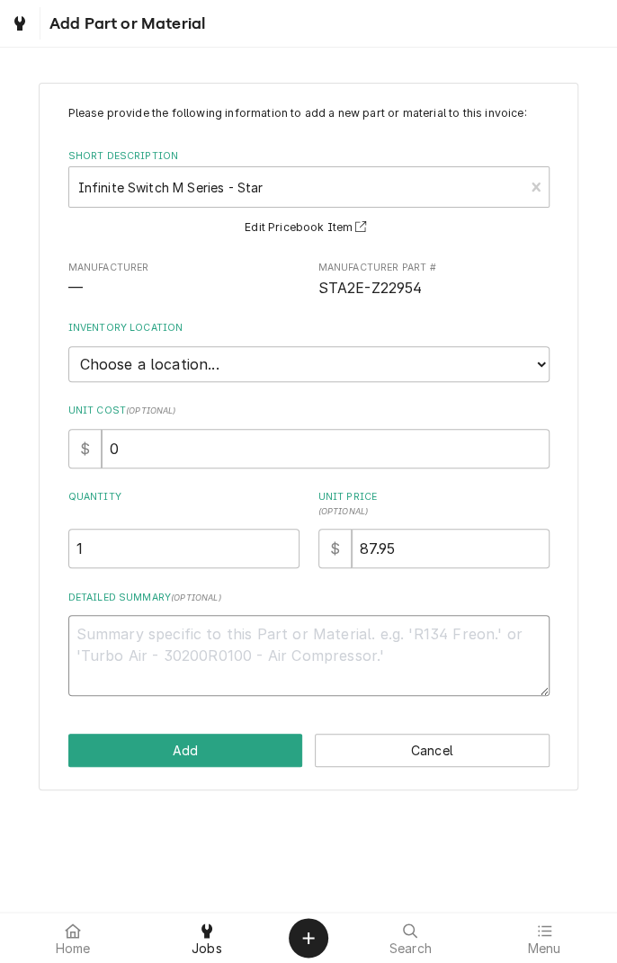
click at [238, 622] on textarea "Detailed Summary ( optional )" at bounding box center [308, 655] width 481 height 81
type textarea "x"
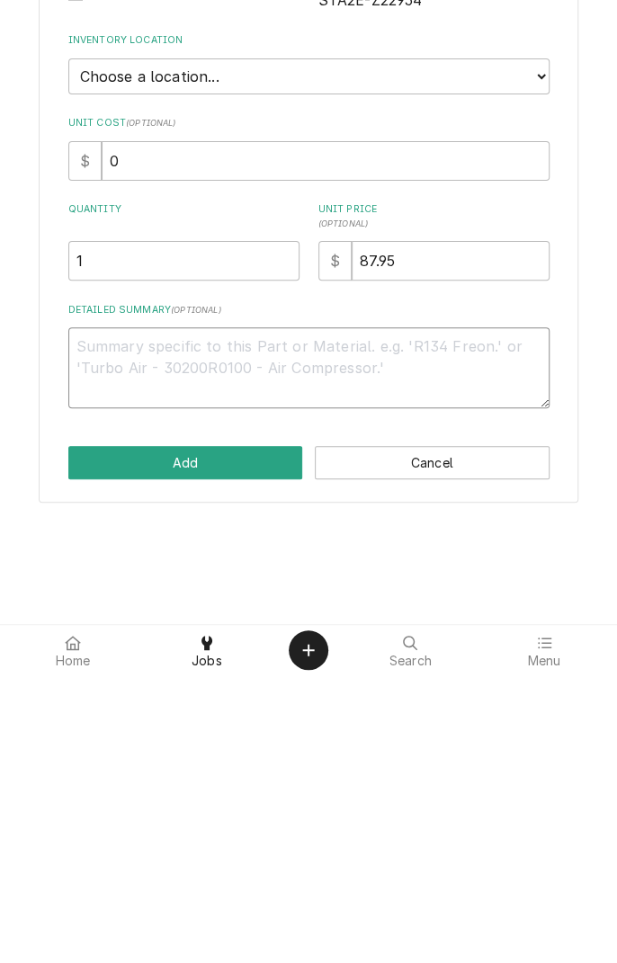
type textarea "I"
type textarea "x"
type textarea "In"
type textarea "x"
type textarea "Inf"
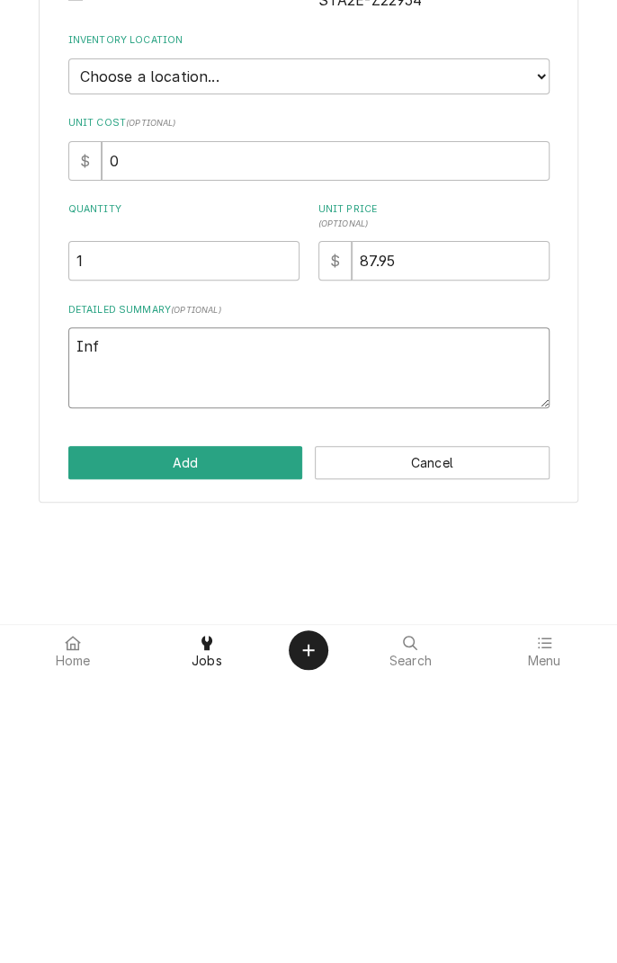
type textarea "x"
type textarea "Infinite"
type textarea "x"
type textarea "Infinite switch"
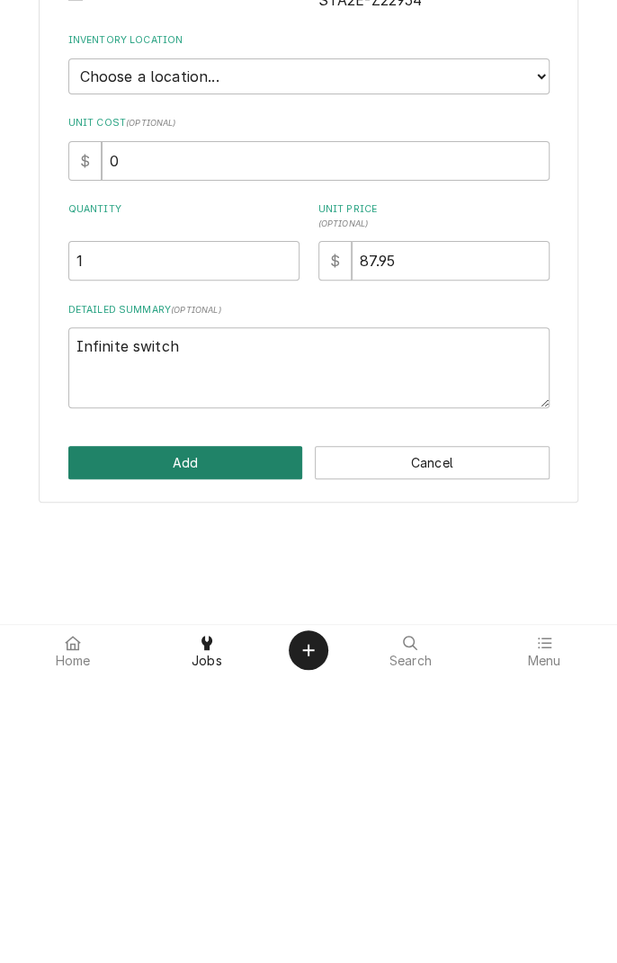
click at [206, 738] on button "Add" at bounding box center [185, 750] width 235 height 33
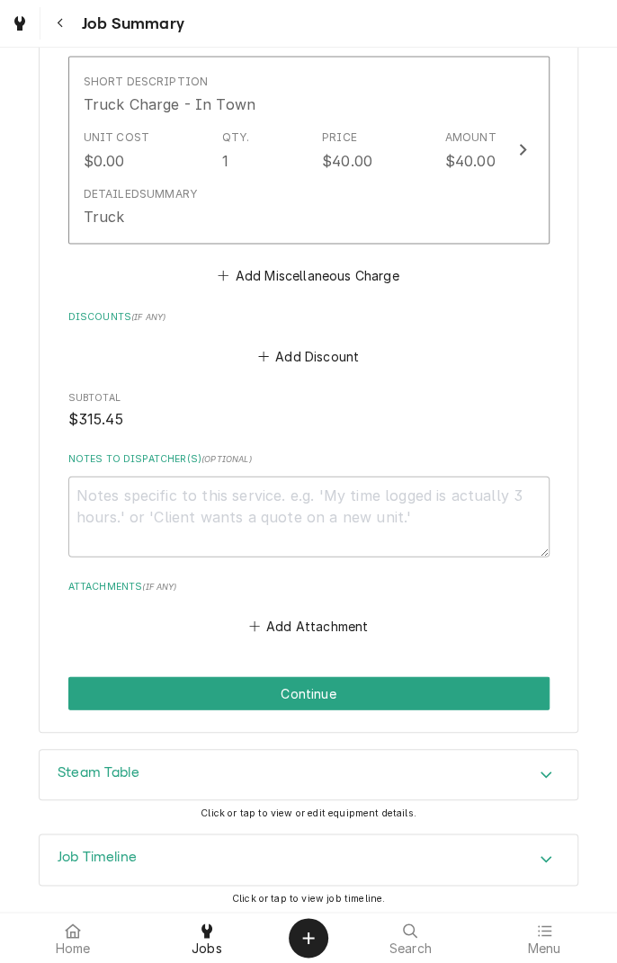
scroll to position [1149, 0]
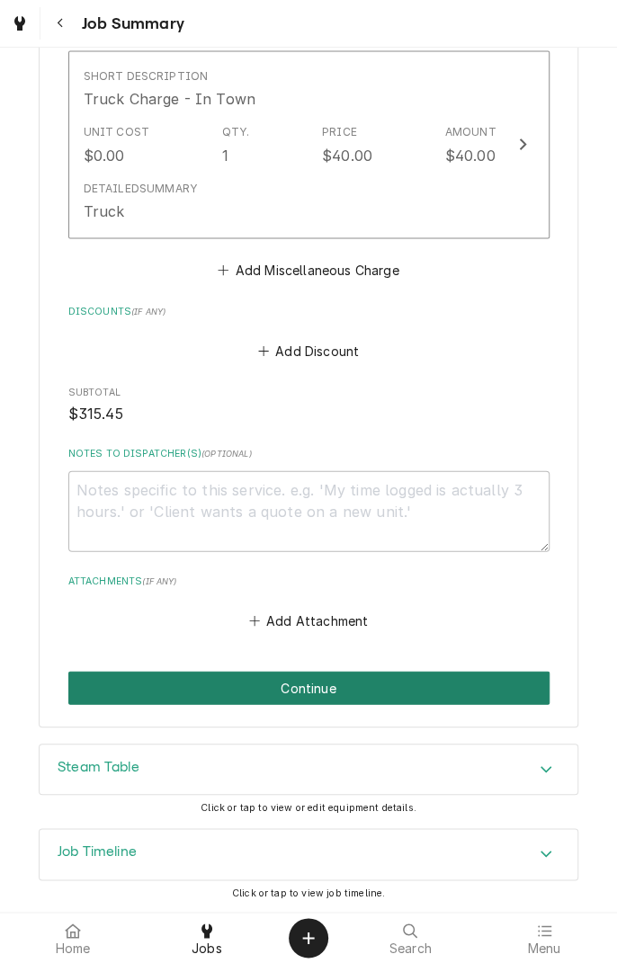
click at [391, 681] on button "Continue" at bounding box center [308, 688] width 481 height 33
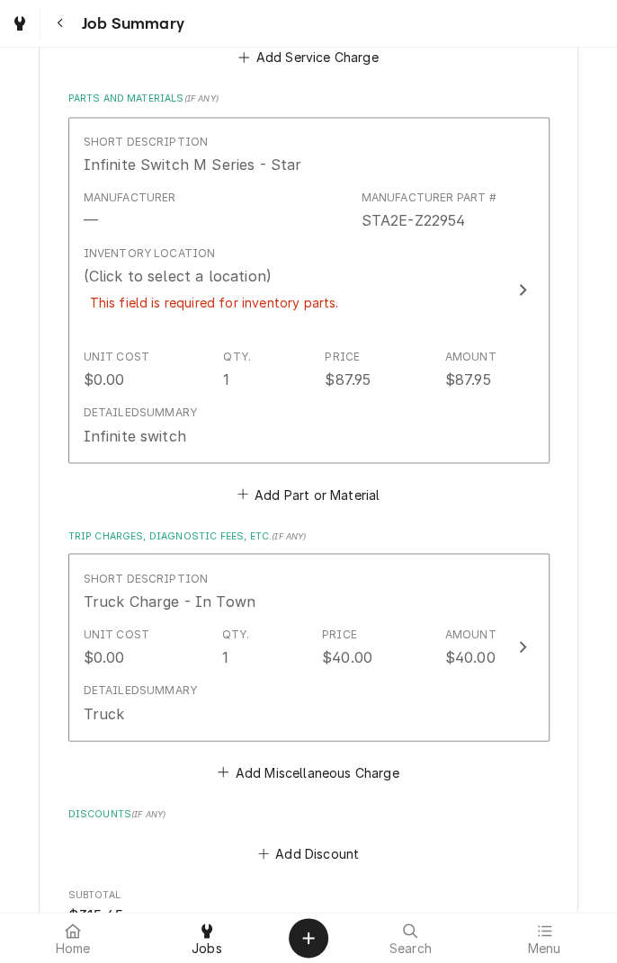
scroll to position [808, 0]
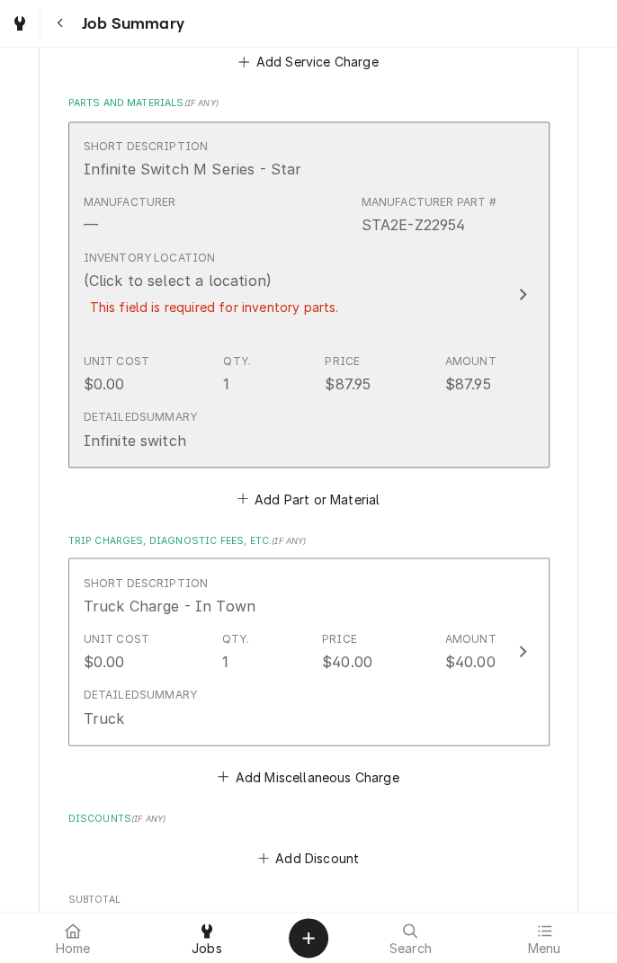
click at [411, 293] on div "Inventory Location (Click to select a location) This field is required for inve…" at bounding box center [290, 294] width 413 height 103
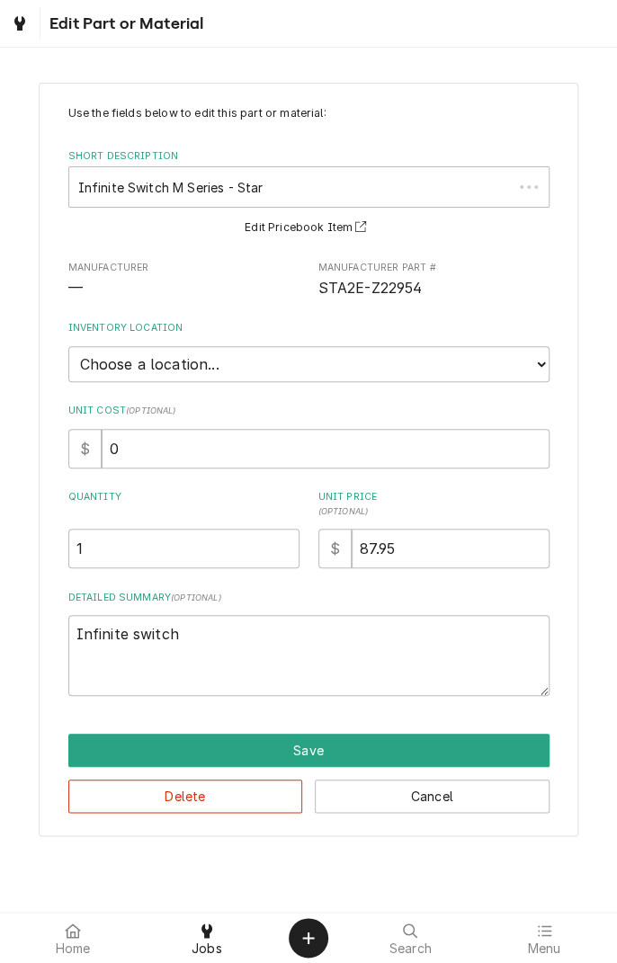
type textarea "x"
click at [282, 360] on select "Choose a location... Gino's Truck Jason's Truck Skips Service Warehouse" at bounding box center [308, 364] width 481 height 36
select select "172"
click at [68, 346] on select "Choose a location... Gino's Truck Jason's Truck Skips Service Warehouse" at bounding box center [308, 364] width 481 height 36
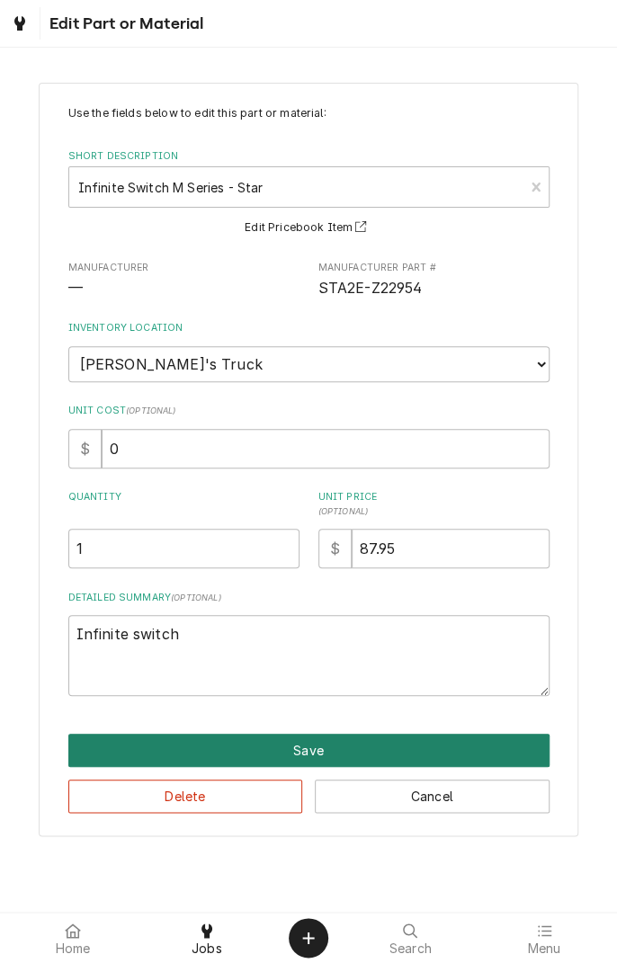
click at [331, 749] on button "Save" at bounding box center [308, 750] width 481 height 33
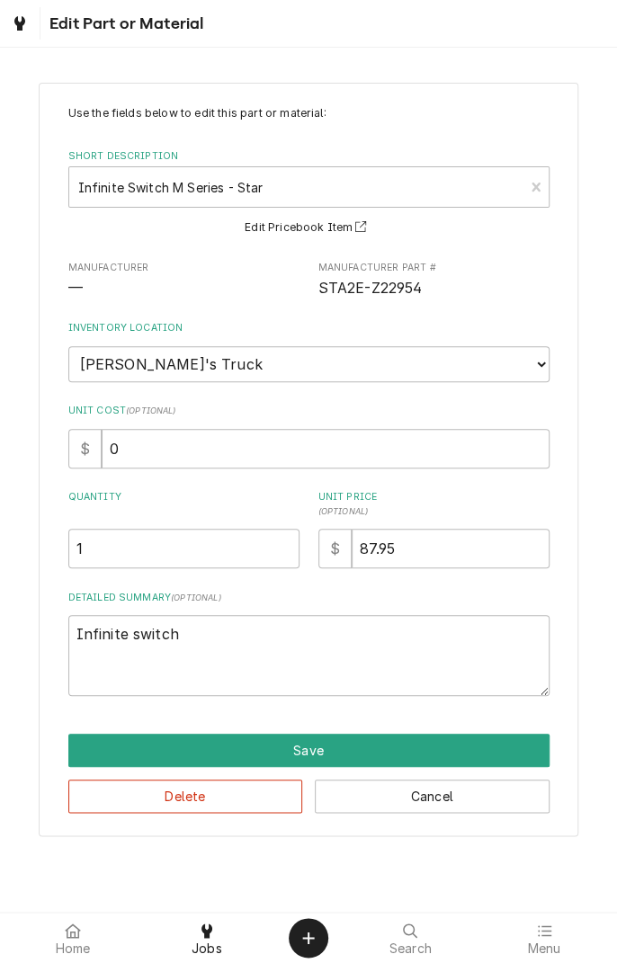
scroll to position [808, 0]
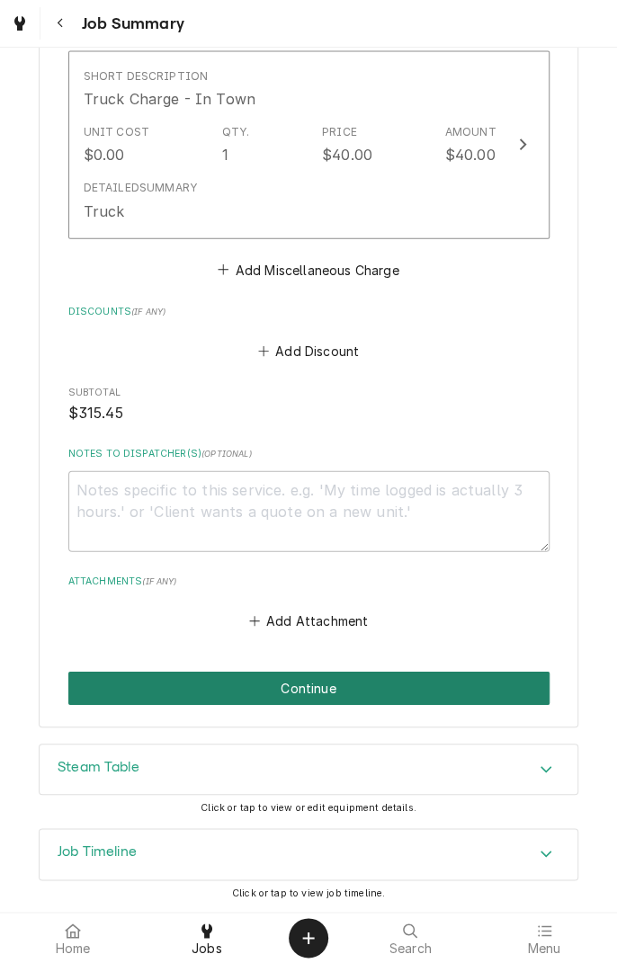
click at [479, 682] on button "Continue" at bounding box center [308, 688] width 481 height 33
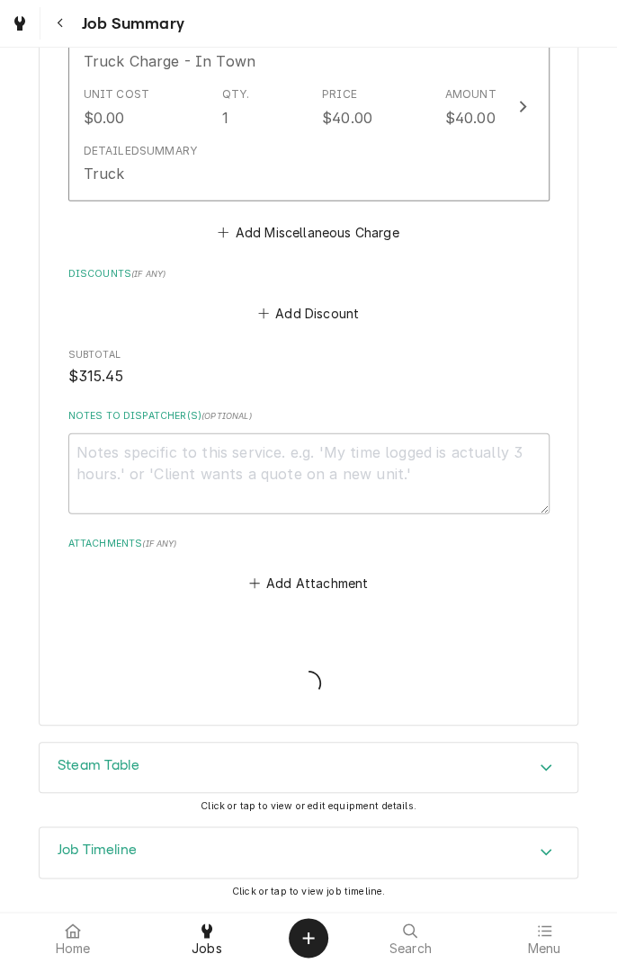
scroll to position [1251, 0]
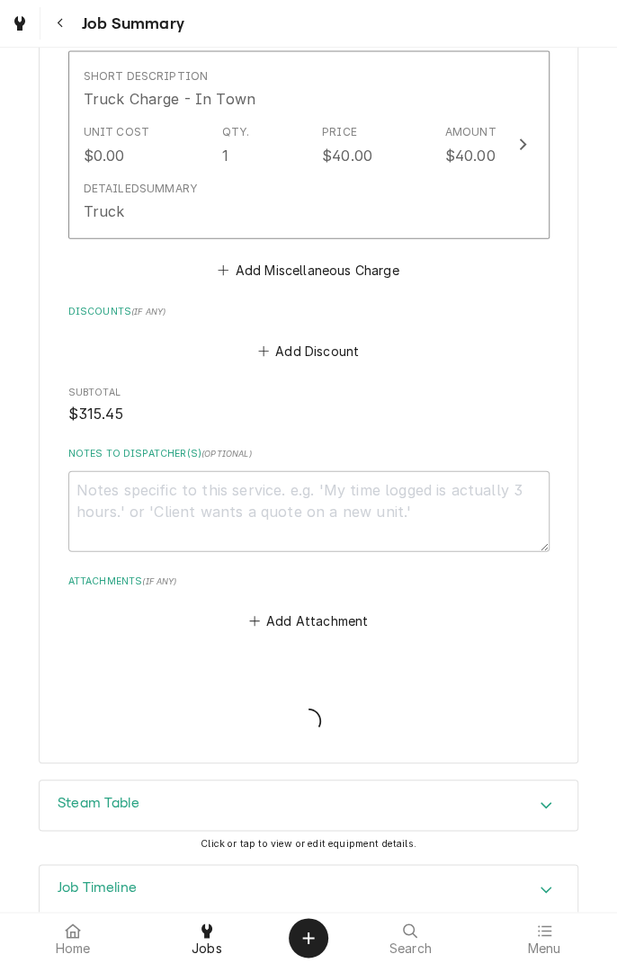
type textarea "x"
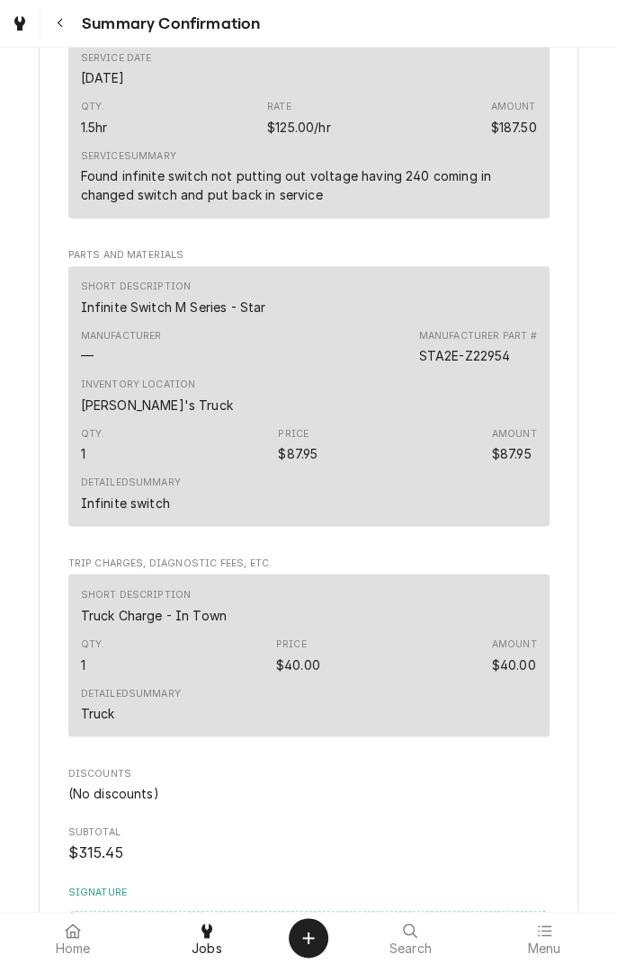
scroll to position [1170, 0]
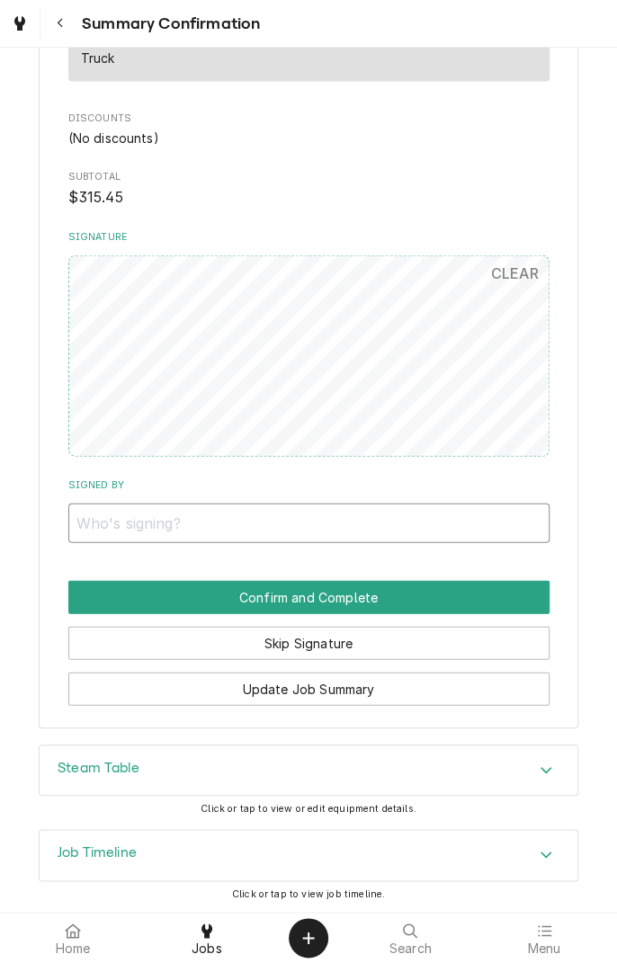
click at [107, 519] on input "Signed By" at bounding box center [308, 524] width 481 height 40
type input "Jessica Anderson"
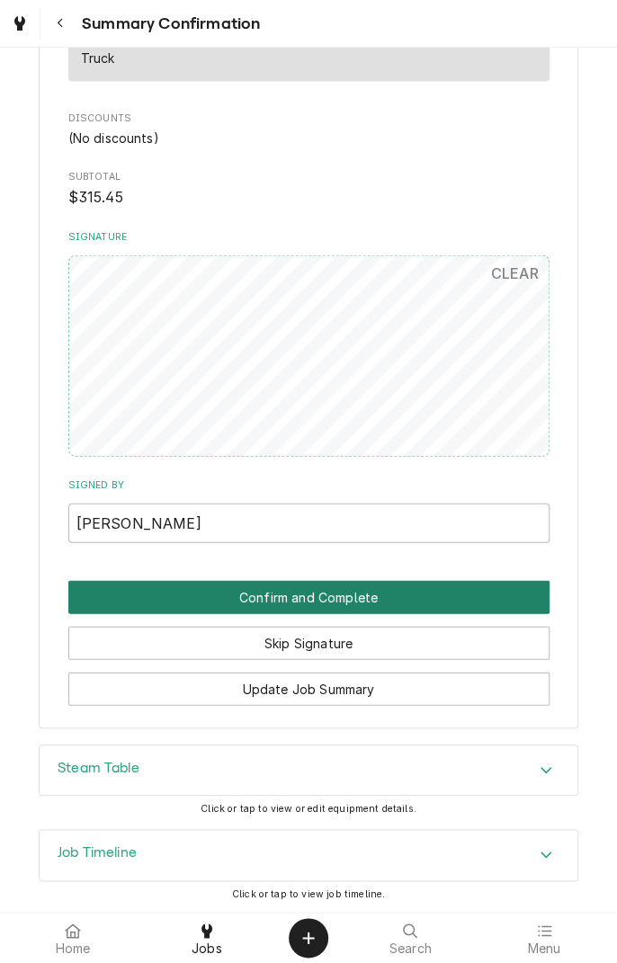
click at [390, 599] on button "Confirm and Complete" at bounding box center [308, 597] width 481 height 33
click at [409, 590] on button "Confirm and Complete" at bounding box center [308, 597] width 481 height 33
